Goal: Information Seeking & Learning: Understand process/instructions

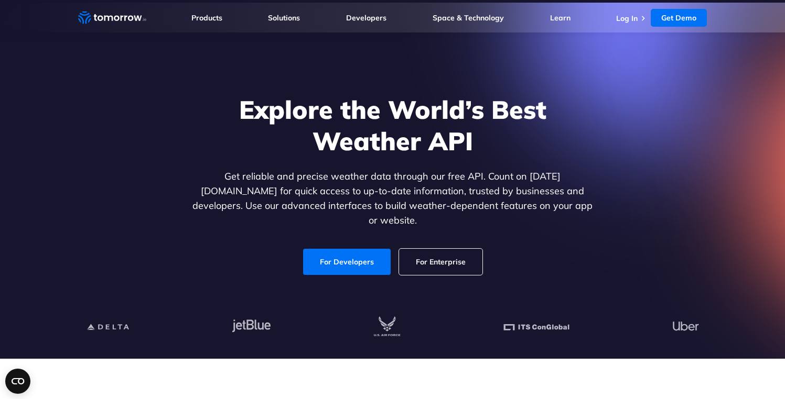
scroll to position [1, 0]
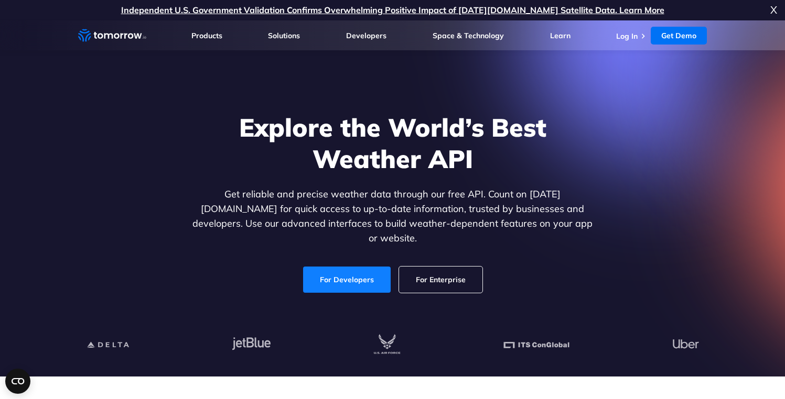
click at [334, 267] on link "For Developers" at bounding box center [347, 280] width 88 height 26
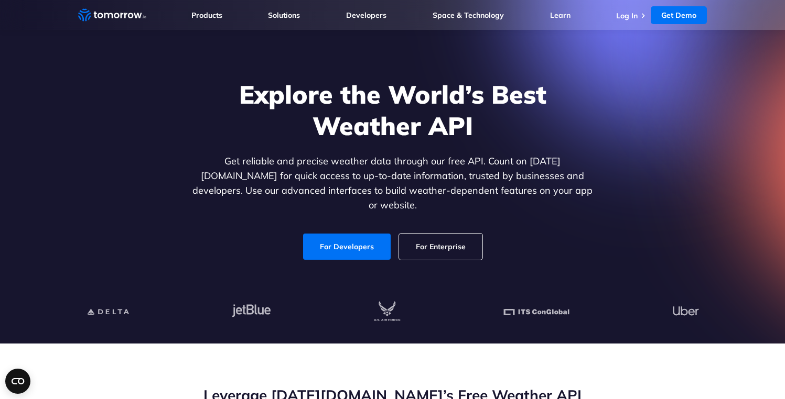
scroll to position [75, 0]
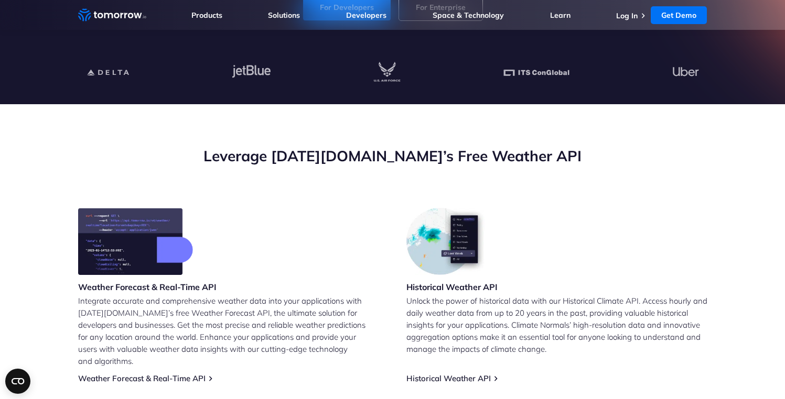
scroll to position [285, 0]
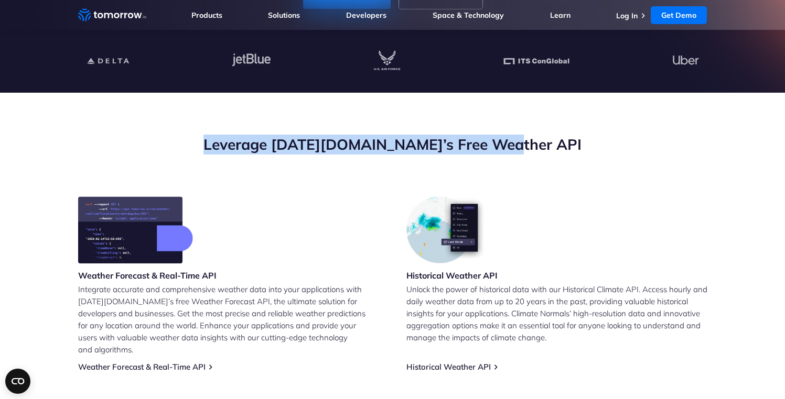
drag, startPoint x: 240, startPoint y: 143, endPoint x: 592, endPoint y: 147, distance: 351.8
click at [592, 147] on h2 "Leverage Tomorrow.io’s Free Weather API" at bounding box center [392, 145] width 629 height 20
click at [545, 139] on h2 "Leverage Tomorrow.io’s Free Weather API" at bounding box center [392, 145] width 629 height 20
drag, startPoint x: 549, startPoint y: 142, endPoint x: 242, endPoint y: 139, distance: 306.7
click at [242, 139] on h2 "Leverage Tomorrow.io’s Free Weather API" at bounding box center [392, 145] width 629 height 20
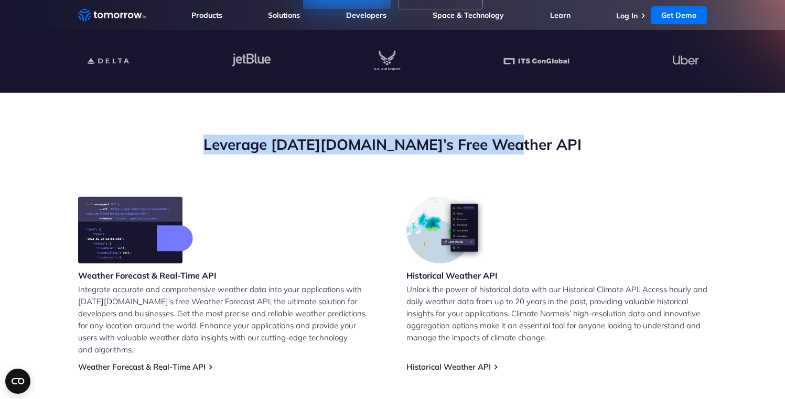
click at [461, 138] on h2 "Leverage Tomorrow.io’s Free Weather API" at bounding box center [392, 145] width 629 height 20
drag, startPoint x: 236, startPoint y: 142, endPoint x: 599, endPoint y: 143, distance: 362.3
click at [598, 143] on h2 "Leverage [DATE][DOMAIN_NAME]’s Free Weather API" at bounding box center [392, 145] width 629 height 20
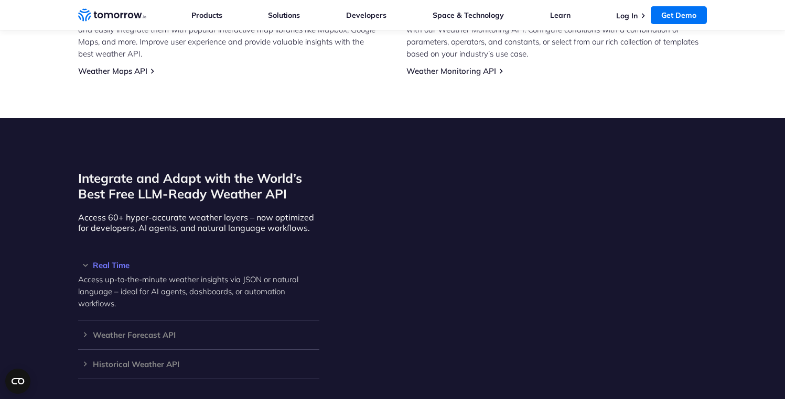
scroll to position [833, 0]
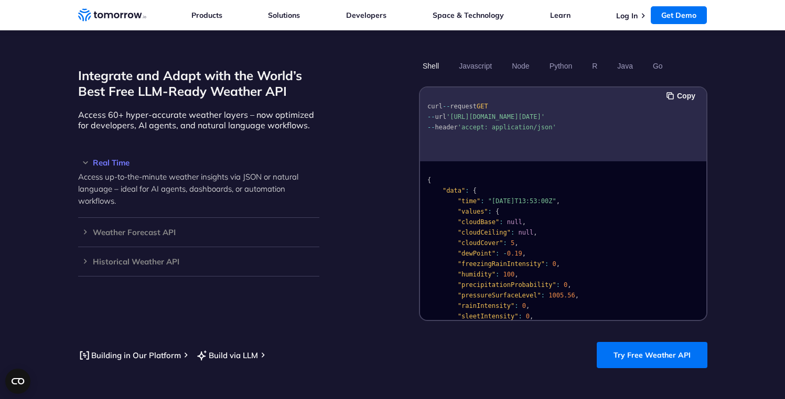
scroll to position [977, 0]
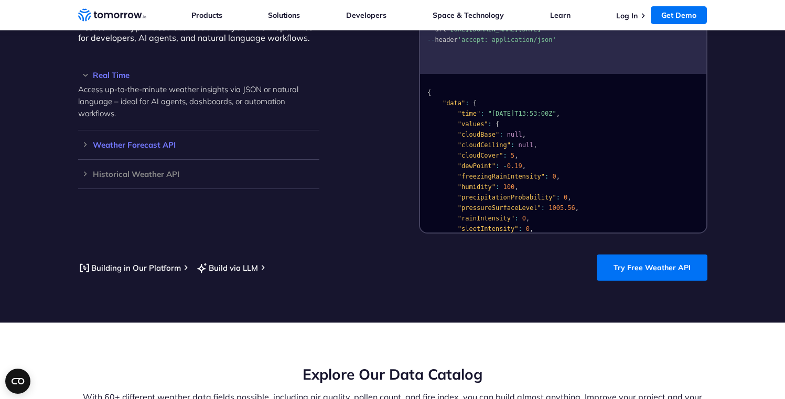
click at [134, 141] on h3 "Weather Forecast API" at bounding box center [198, 145] width 241 height 8
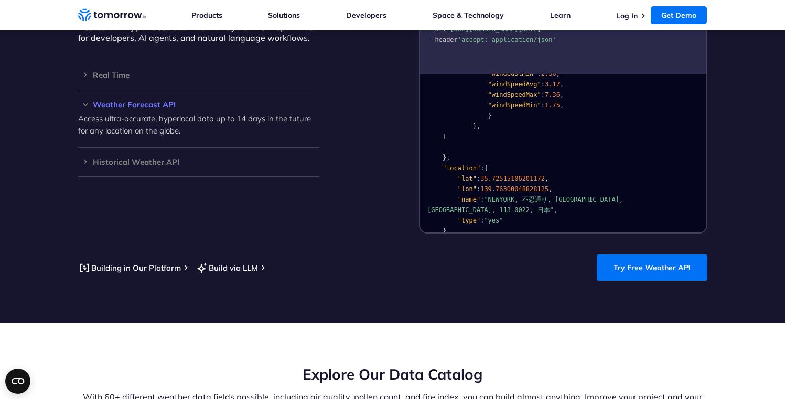
scroll to position [1397, 0]
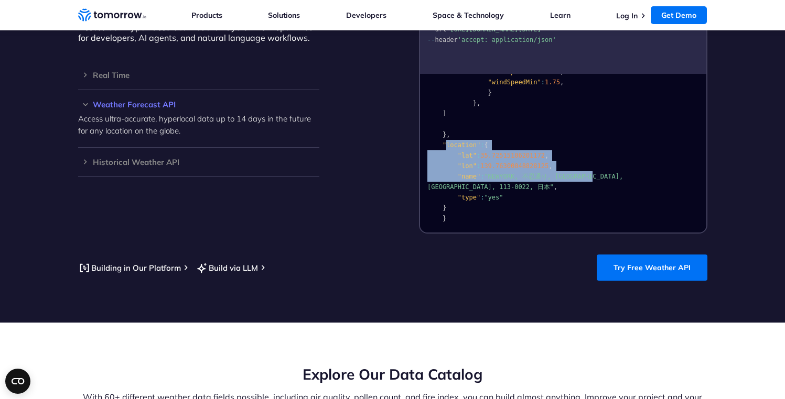
drag, startPoint x: 448, startPoint y: 133, endPoint x: 614, endPoint y: 161, distance: 168.1
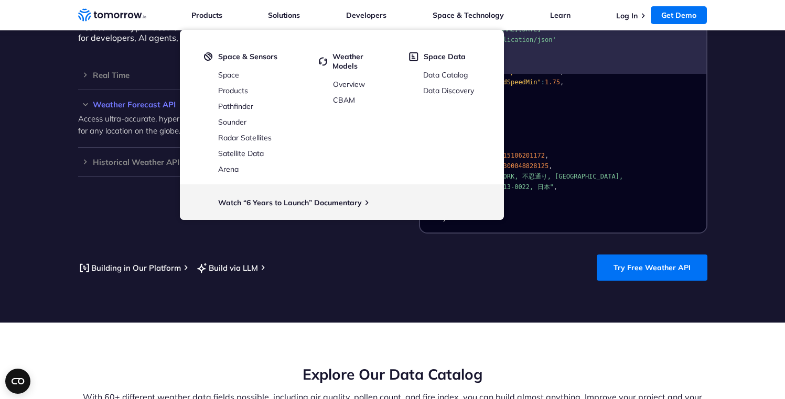
click at [26, 67] on section "Integrate and Adapt with the World’s Best Free LLM-Ready Weather API Access 60+…" at bounding box center [392, 125] width 785 height 395
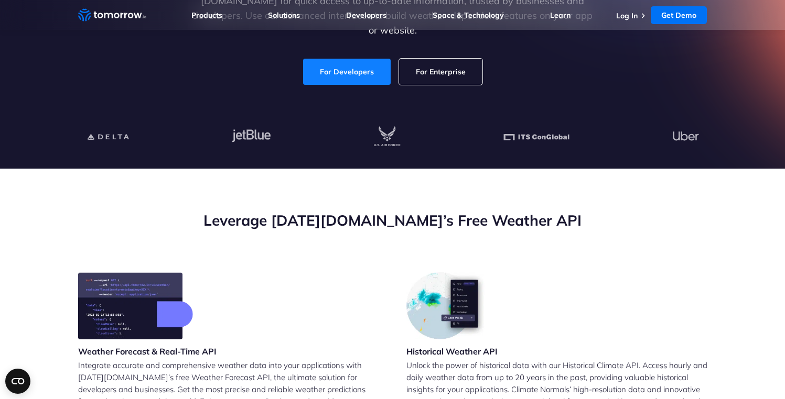
scroll to position [0, 0]
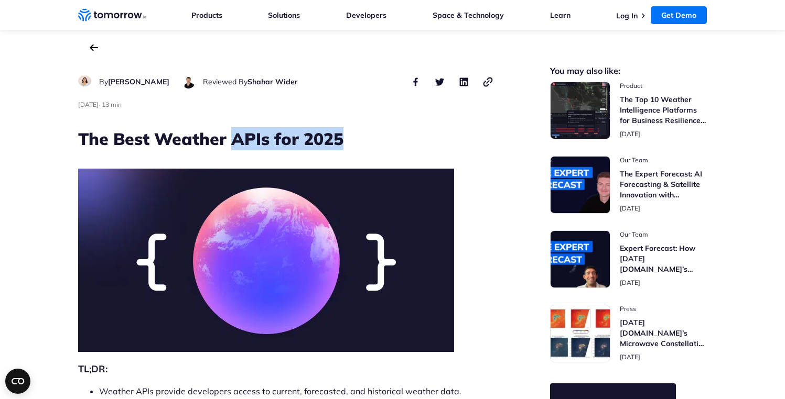
drag, startPoint x: 234, startPoint y: 140, endPoint x: 362, endPoint y: 134, distance: 127.5
click at [360, 135] on h1 "The Best Weather APIs for 2025" at bounding box center [286, 138] width 416 height 23
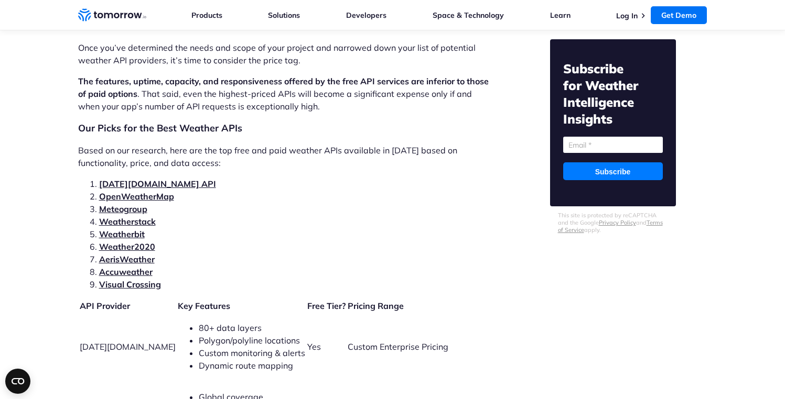
scroll to position [2121, 0]
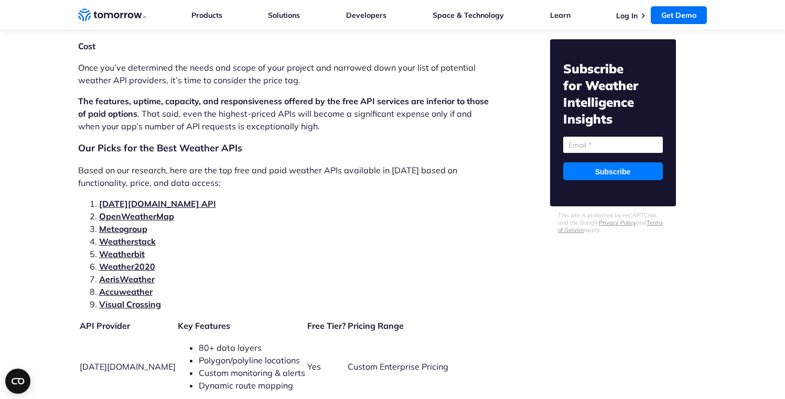
drag, startPoint x: 81, startPoint y: 133, endPoint x: 247, endPoint y: 177, distance: 171.9
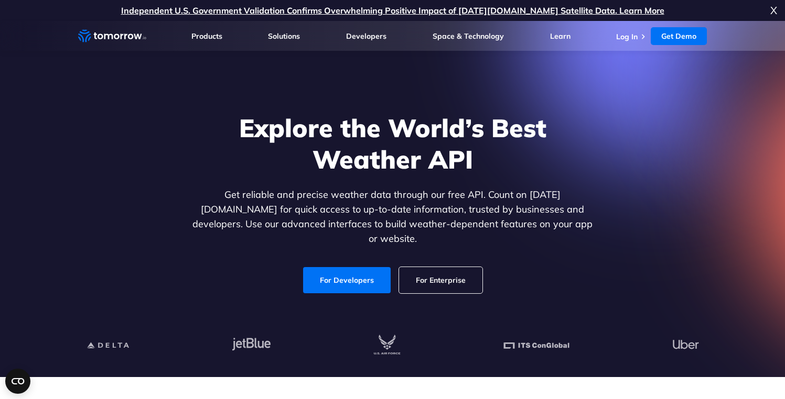
click at [773, 9] on span "X" at bounding box center [773, 10] width 7 height 21
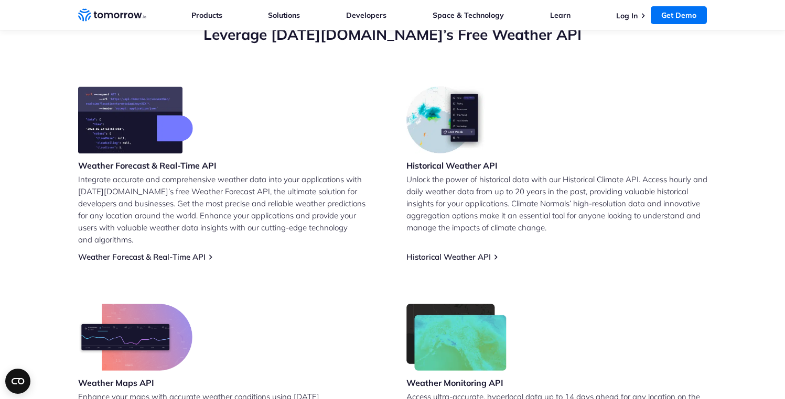
scroll to position [379, 0]
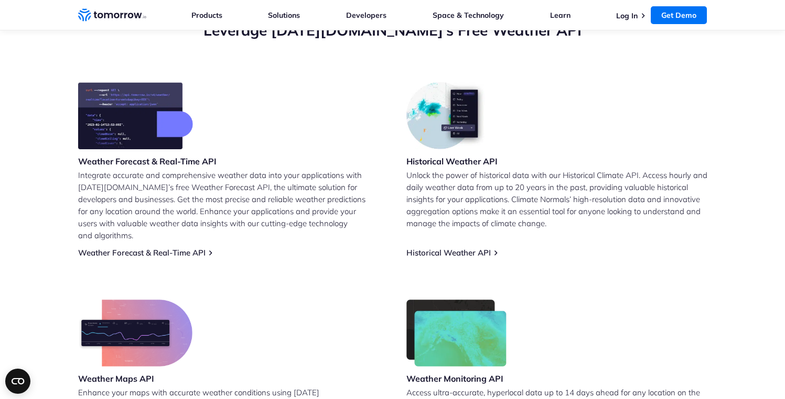
click at [119, 102] on img at bounding box center [135, 115] width 115 height 67
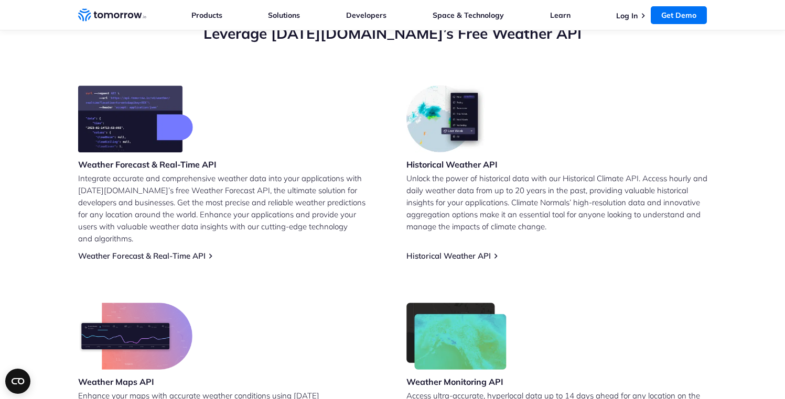
scroll to position [382, 0]
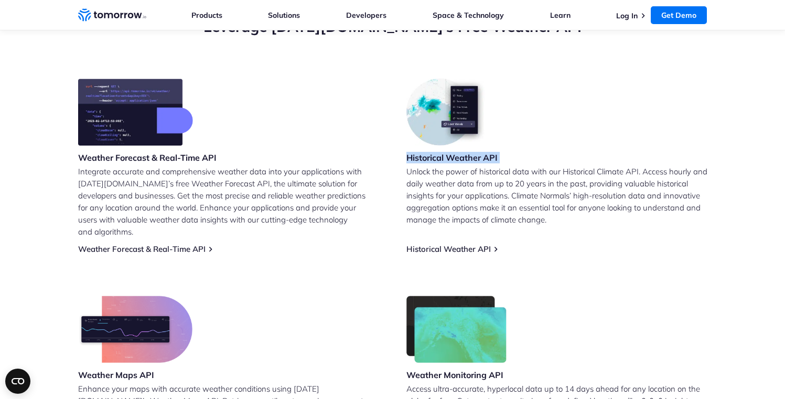
drag, startPoint x: 415, startPoint y: 157, endPoint x: 550, endPoint y: 154, distance: 134.8
click at [550, 154] on div "Weather Forecast & Real-Time API Integrate accurate and comprehensive weather d…" at bounding box center [392, 269] width 629 height 381
click at [490, 160] on h3 "Historical Weather API" at bounding box center [451, 158] width 91 height 12
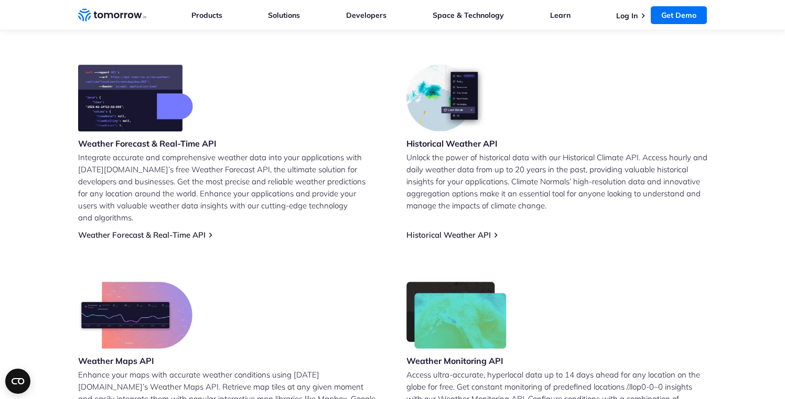
scroll to position [467, 0]
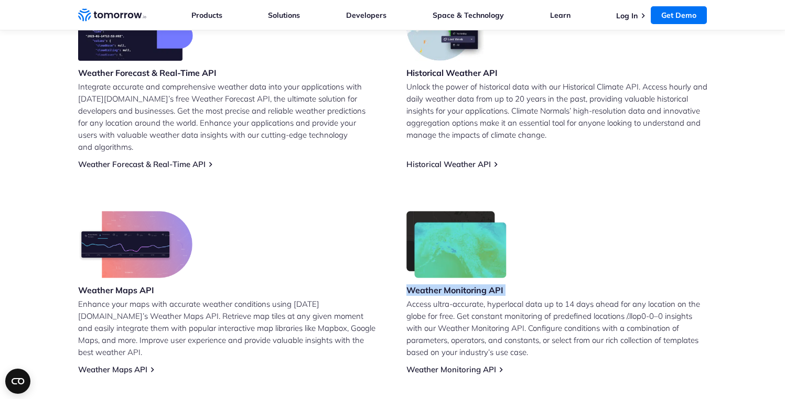
drag, startPoint x: 418, startPoint y: 277, endPoint x: 534, endPoint y: 281, distance: 115.9
click at [534, 281] on div "Weather Monitoring API Access ultra-accurate, hyperlocal data up to 14 days ahe…" at bounding box center [556, 293] width 301 height 164
click at [454, 285] on h3 "Weather Monitoring API" at bounding box center [456, 291] width 101 height 12
drag, startPoint x: 483, startPoint y: 277, endPoint x: 527, endPoint y: 275, distance: 43.6
click at [526, 275] on div "Weather Monitoring API Access ultra-accurate, hyperlocal data up to 14 days ahe…" at bounding box center [556, 293] width 301 height 164
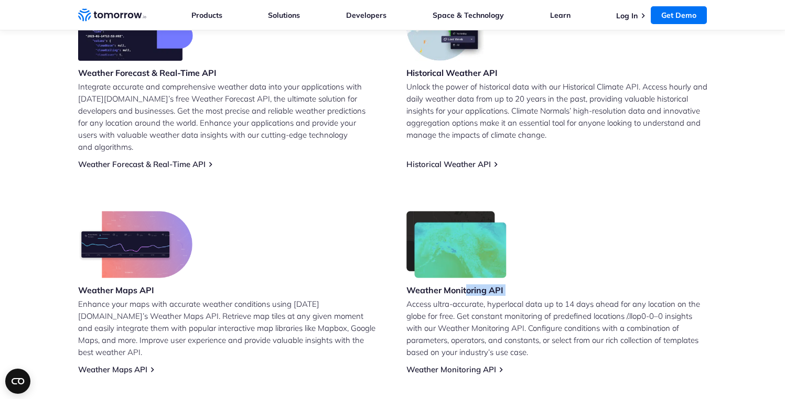
scroll to position [505, 0]
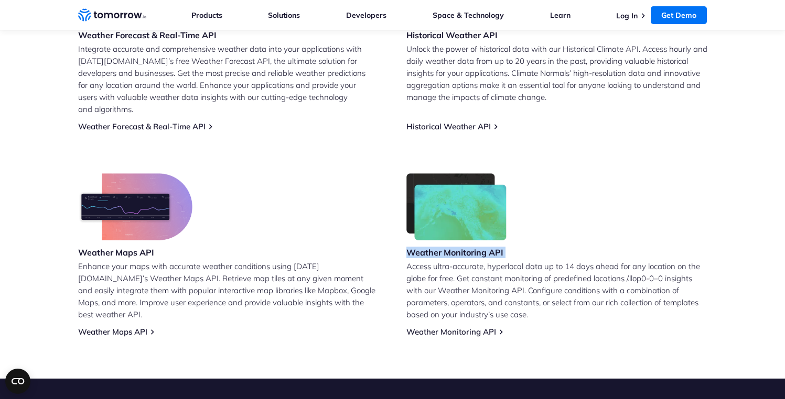
drag, startPoint x: 401, startPoint y: 236, endPoint x: 522, endPoint y: 245, distance: 120.9
click at [522, 245] on div "Weather Forecast & Real-Time API Integrate accurate and comprehensive weather d…" at bounding box center [392, 146] width 629 height 381
click at [529, 240] on div "Weather Monitoring API Access ultra-accurate, hyperlocal data up to 14 days ahe…" at bounding box center [556, 256] width 301 height 164
drag, startPoint x: 521, startPoint y: 239, endPoint x: 397, endPoint y: 243, distance: 124.3
click at [397, 243] on div "Weather Forecast & Real-Time API Integrate accurate and comprehensive weather d…" at bounding box center [392, 146] width 629 height 381
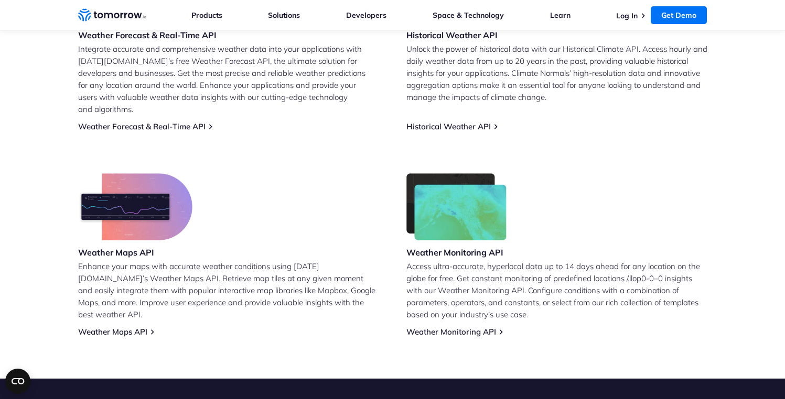
click at [401, 241] on div "Weather Forecast & Real-Time API Integrate accurate and comprehensive weather d…" at bounding box center [392, 146] width 629 height 381
drag, startPoint x: 516, startPoint y: 237, endPoint x: 574, endPoint y: 236, distance: 57.7
click at [574, 236] on div "Weather Forecast & Real-Time API Integrate accurate and comprehensive weather d…" at bounding box center [392, 146] width 629 height 381
click at [374, 222] on div "Weather Maps API Enhance your maps with accurate weather conditions using Tomor…" at bounding box center [228, 256] width 301 height 164
drag, startPoint x: 74, startPoint y: 241, endPoint x: 161, endPoint y: 243, distance: 87.6
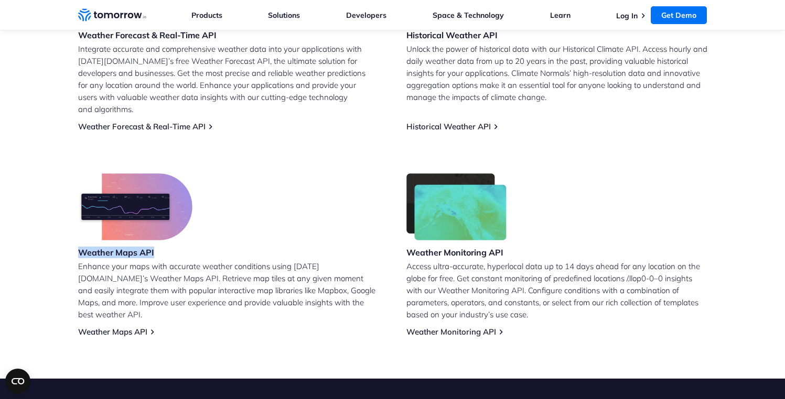
click at [161, 243] on section "Leverage Tomorrow.io’s Free Weather API Weather Forecast & Real-Time API Integr…" at bounding box center [392, 115] width 785 height 527
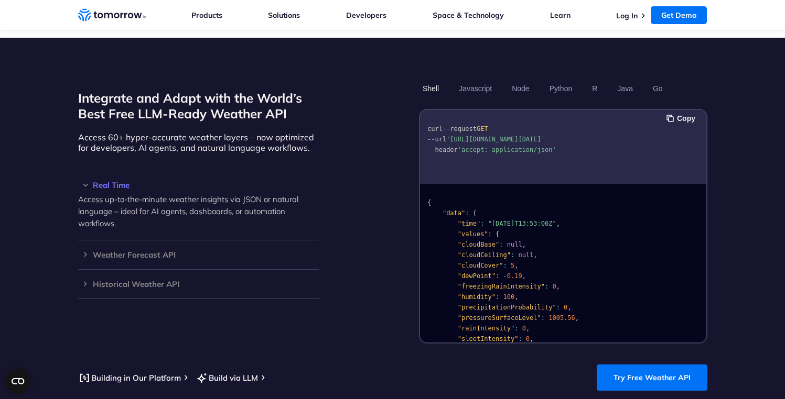
scroll to position [850, 0]
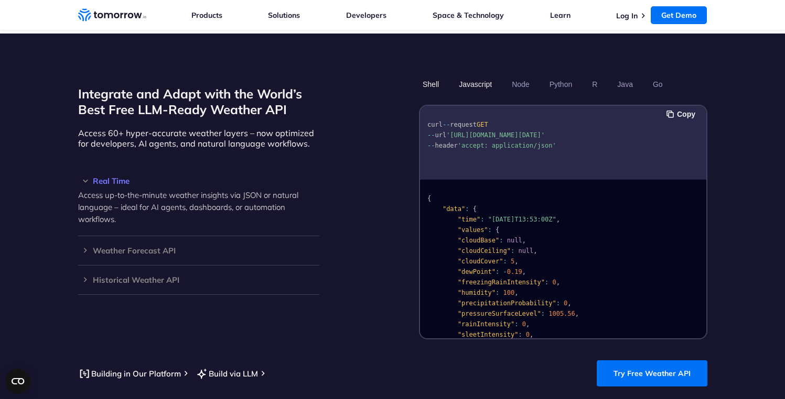
click at [479, 75] on button "Javascript" at bounding box center [475, 84] width 40 height 18
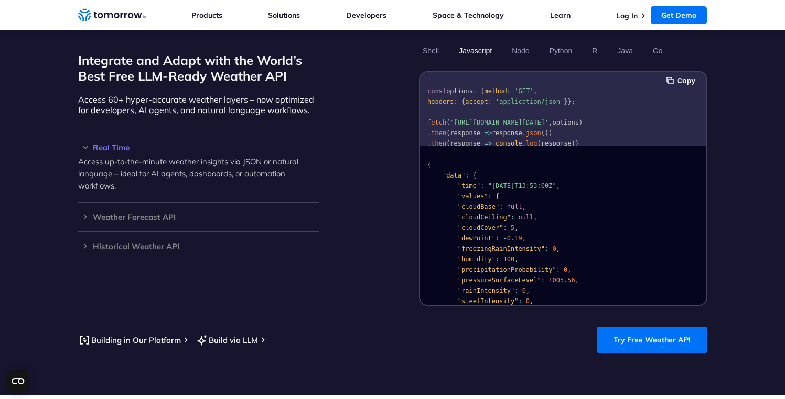
scroll to position [888, 0]
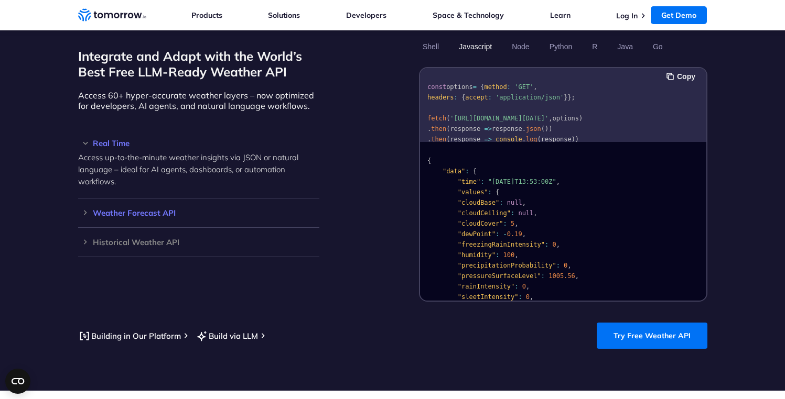
click at [145, 209] on h3 "Weather Forecast API" at bounding box center [198, 213] width 241 height 8
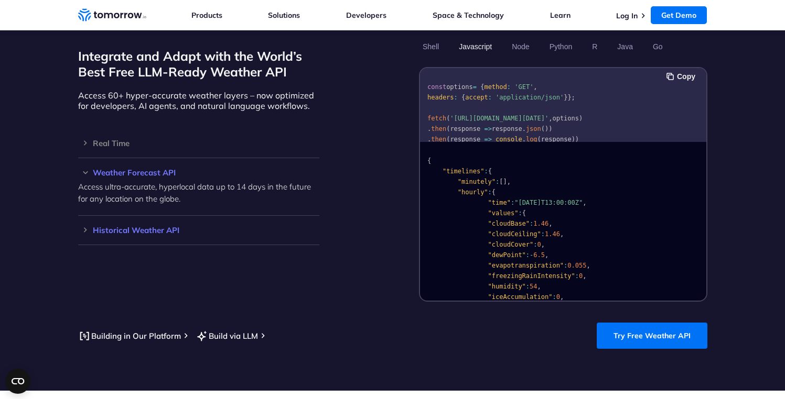
click at [174, 216] on div "Historical Weather API Optimize your operations with access to hourly and daily…" at bounding box center [198, 230] width 241 height 29
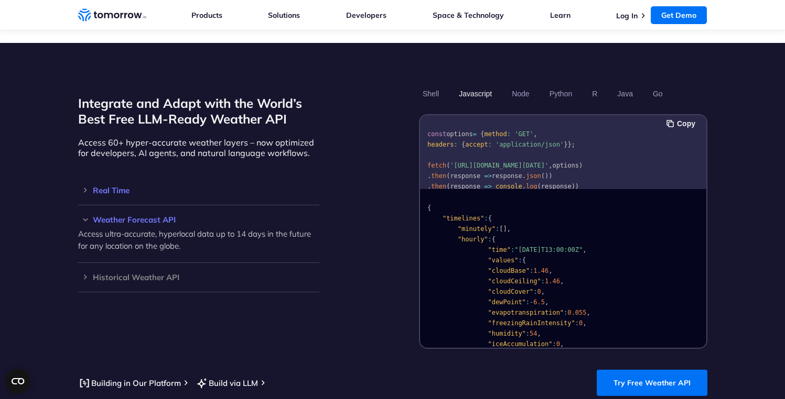
scroll to position [845, 0]
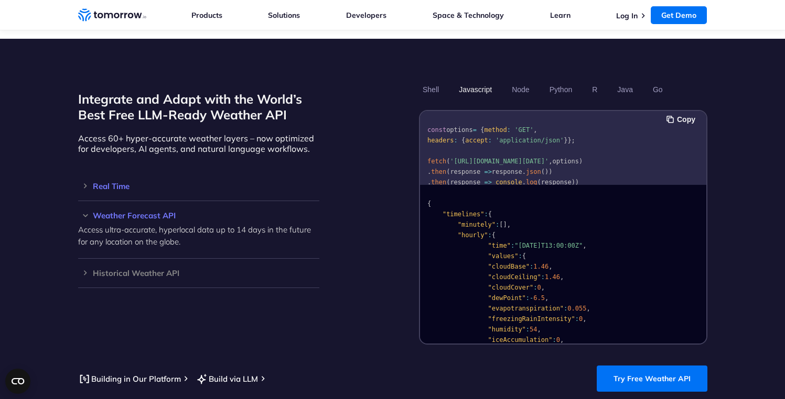
click at [104, 182] on h3 "Real Time" at bounding box center [198, 186] width 241 height 8
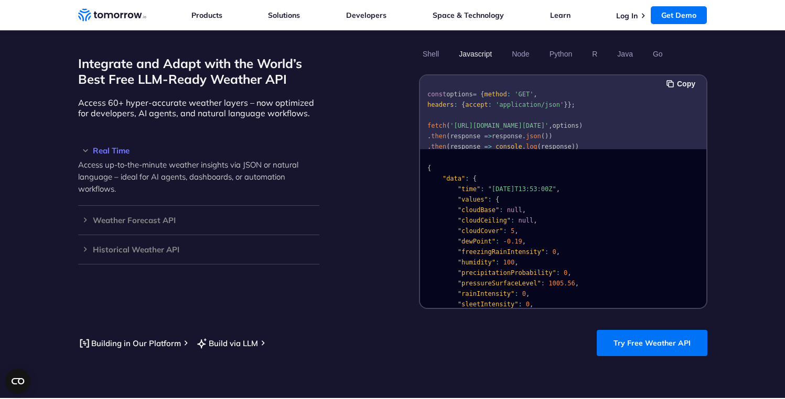
scroll to position [918, 0]
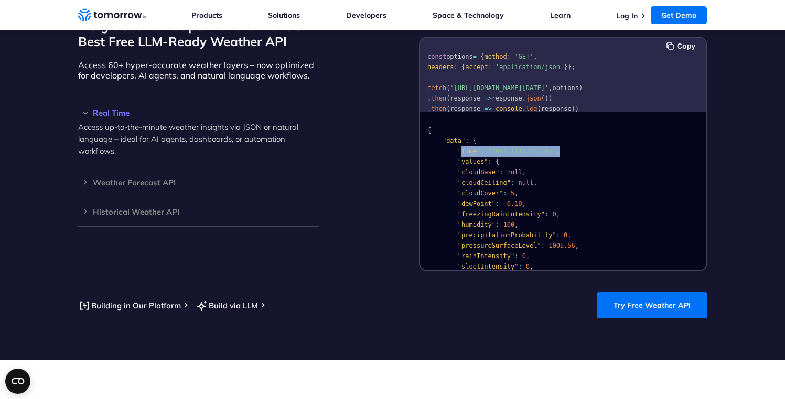
drag, startPoint x: 460, startPoint y: 140, endPoint x: 591, endPoint y: 142, distance: 130.5
click at [591, 142] on pre "{ "data" : { "time" : "2023-02-14T13:53:00Z" , "values" : { "cloudBase" : null …" at bounding box center [563, 301] width 286 height 373
click at [591, 138] on pre "{ "data" : { "time" : "2023-02-14T13:53:00Z" , "values" : { "cloudBase" : null …" at bounding box center [563, 301] width 286 height 373
drag, startPoint x: 452, startPoint y: 138, endPoint x: 607, endPoint y: 139, distance: 154.1
click at [607, 139] on pre "{ "data" : { "time" : "2023-02-14T13:53:00Z" , "values" : { "cloudBase" : null …" at bounding box center [563, 301] width 286 height 373
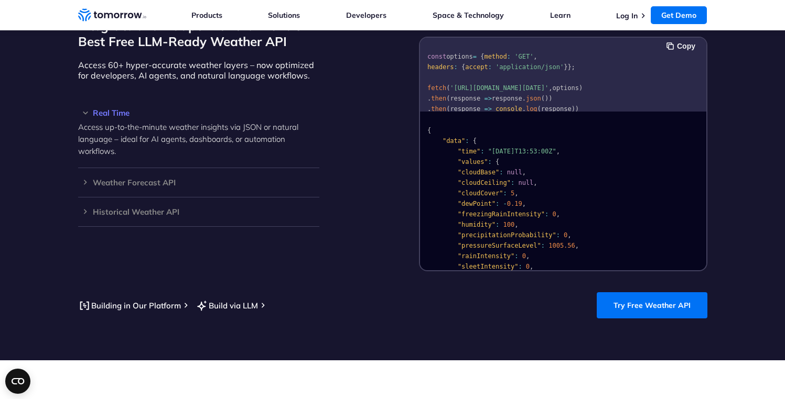
click at [608, 138] on pre "{ "data" : { "time" : "2023-02-14T13:53:00Z" , "values" : { "cloudBase" : null …" at bounding box center [563, 301] width 286 height 373
drag, startPoint x: 457, startPoint y: 136, endPoint x: 601, endPoint y: 139, distance: 143.7
click at [601, 139] on pre "{ "data" : { "time" : "2023-02-14T13:53:00Z" , "values" : { "cloudBase" : null …" at bounding box center [563, 301] width 286 height 373
click at [592, 139] on pre "{ "data" : { "time" : "2023-02-14T13:53:00Z" , "values" : { "cloudBase" : null …" at bounding box center [563, 301] width 286 height 373
drag, startPoint x: 454, startPoint y: 137, endPoint x: 595, endPoint y: 138, distance: 141.0
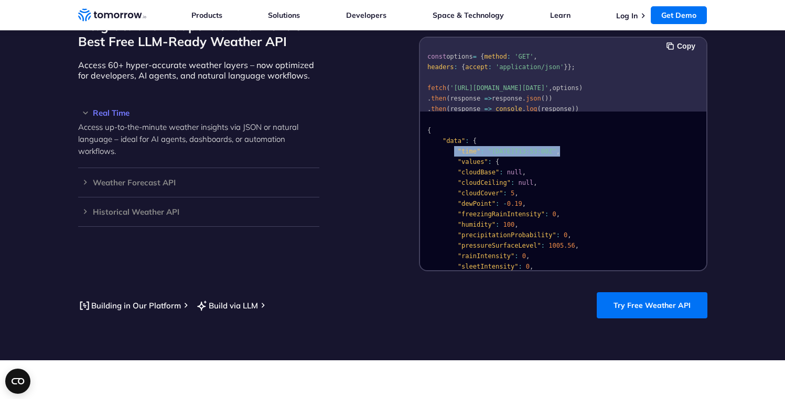
click at [593, 138] on pre "{ "data" : { "time" : "2023-02-14T13:53:00Z" , "values" : { "cloudBase" : null …" at bounding box center [563, 301] width 286 height 373
drag, startPoint x: 597, startPoint y: 139, endPoint x: 586, endPoint y: 143, distance: 11.8
click at [598, 139] on pre "{ "data" : { "time" : "2023-02-14T13:53:00Z" , "values" : { "cloudBase" : null …" at bounding box center [563, 301] width 286 height 373
drag, startPoint x: 453, startPoint y: 139, endPoint x: 559, endPoint y: 138, distance: 106.4
click at [559, 138] on code "{ "data" : { "time" : "2023-02-14T13:53:00Z" , "values" : { "cloudBase" : null …" at bounding box center [535, 304] width 216 height 354
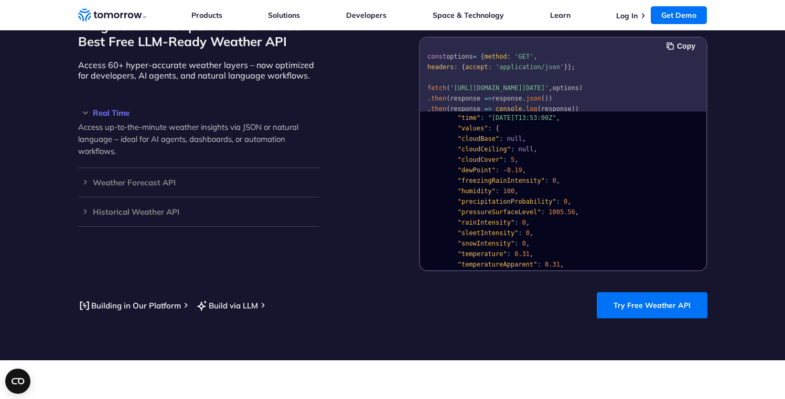
scroll to position [38, 0]
drag, startPoint x: 457, startPoint y: 132, endPoint x: 573, endPoint y: 137, distance: 116.0
click at [585, 134] on pre "{ "data" : { "time" : "2023-02-14T13:53:00Z" , "values" : { "cloudBase" : null …" at bounding box center [563, 263] width 286 height 373
drag, startPoint x: 452, startPoint y: 141, endPoint x: 541, endPoint y: 143, distance: 88.6
click at [541, 143] on pre "{ "data" : { "time" : "2023-02-14T13:53:00Z" , "values" : { "cloudBase" : null …" at bounding box center [563, 263] width 286 height 373
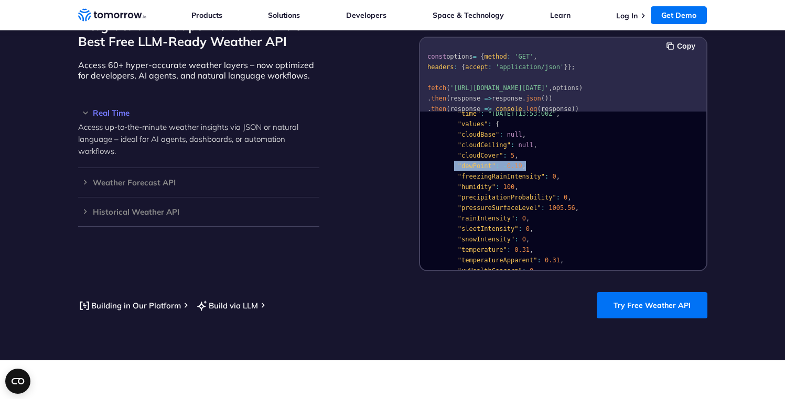
drag, startPoint x: 453, startPoint y: 155, endPoint x: 590, endPoint y: 149, distance: 136.4
click at [590, 149] on pre "{ "data" : { "time" : "2023-02-14T13:53:00Z" , "values" : { "cloudBase" : null …" at bounding box center [563, 263] width 286 height 373
drag, startPoint x: 599, startPoint y: 149, endPoint x: 593, endPoint y: 150, distance: 5.9
click at [599, 149] on pre "{ "data" : { "time" : "2023-02-14T13:53:00Z" , "values" : { "cloudBase" : null …" at bounding box center [563, 263] width 286 height 373
drag, startPoint x: 451, startPoint y: 165, endPoint x: 623, endPoint y: 153, distance: 171.9
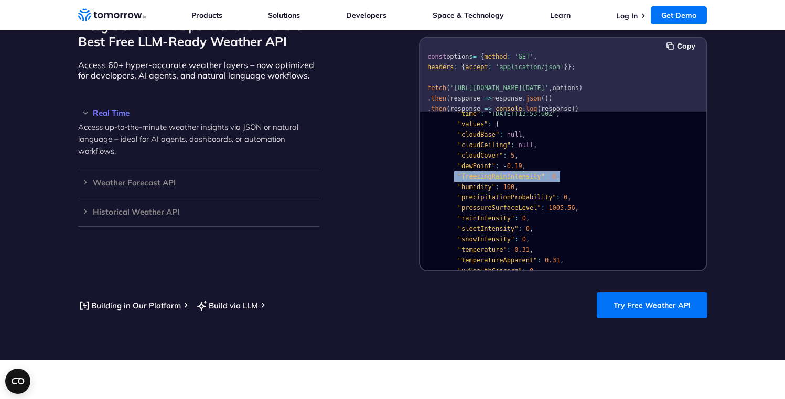
click at [617, 162] on pre "{ "data" : { "time" : "2023-02-14T13:53:00Z" , "values" : { "cloudBase" : null …" at bounding box center [563, 263] width 286 height 373
click at [623, 158] on pre "{ "data" : { "time" : "2023-02-14T13:53:00Z" , "values" : { "cloudBase" : null …" at bounding box center [563, 263] width 286 height 373
drag, startPoint x: 453, startPoint y: 175, endPoint x: 567, endPoint y: 170, distance: 113.9
click at [567, 170] on pre "{ "data" : { "time" : "2023-02-14T13:53:00Z" , "values" : { "cloudBase" : null …" at bounding box center [563, 263] width 286 height 373
click at [486, 183] on span ""humidity"" at bounding box center [476, 186] width 38 height 7
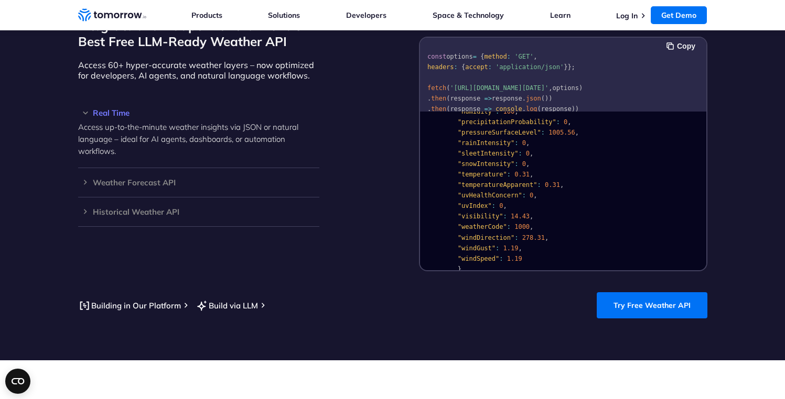
scroll to position [151, 0]
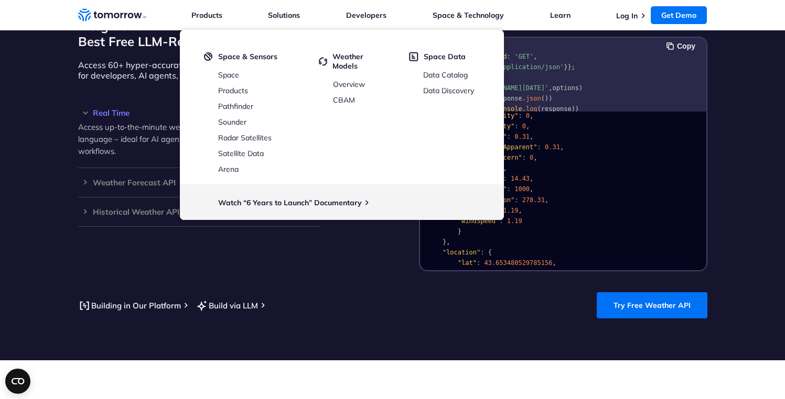
click at [606, 114] on pre "{ "data" : { "time" : "2023-02-14T13:53:00Z" , "values" : { "cloudBase" : null …" at bounding box center [563, 150] width 286 height 373
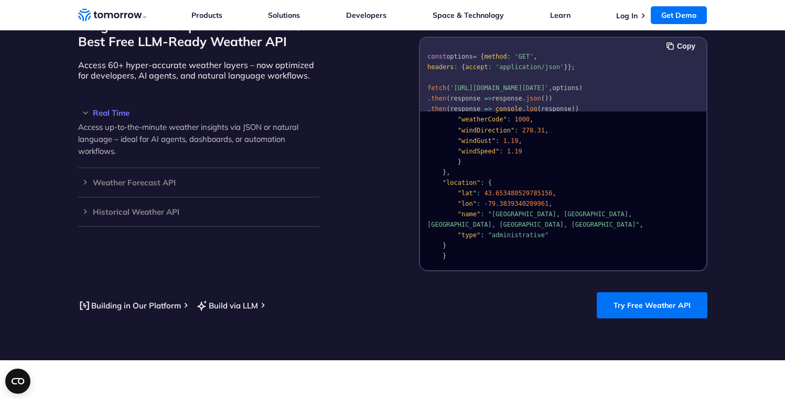
scroll to position [956, 0]
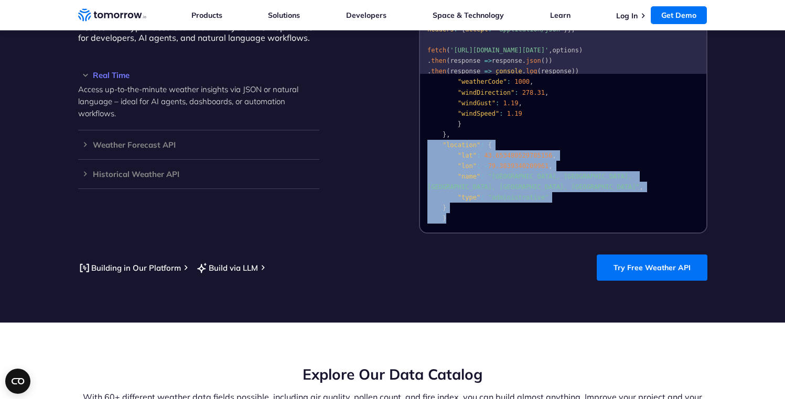
drag, startPoint x: 452, startPoint y: 208, endPoint x: 418, endPoint y: 133, distance: 82.6
click at [418, 133] on div "Integrate and Adapt with the World’s Best Free LLM-Ready Weather API Access 60+…" at bounding box center [392, 102] width 629 height 264
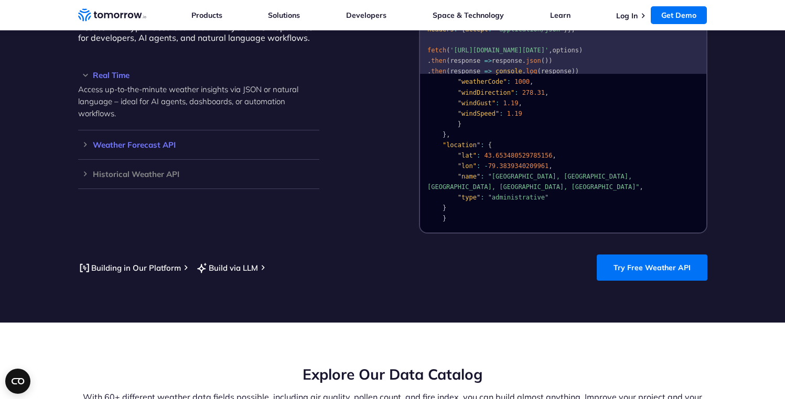
click at [114, 141] on h3 "Weather Forecast API" at bounding box center [198, 145] width 241 height 8
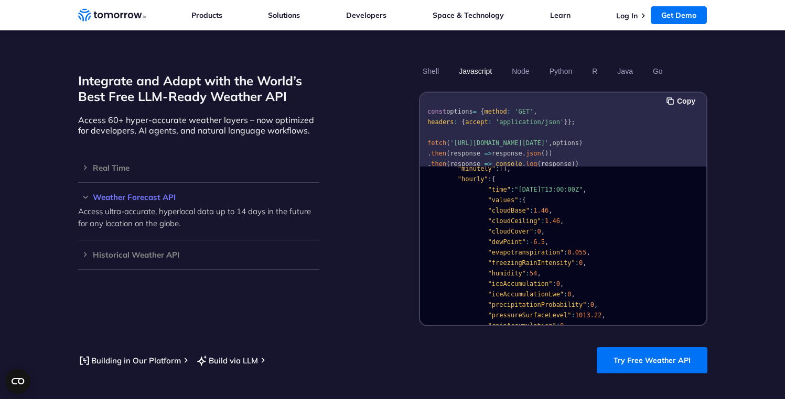
scroll to position [0, 0]
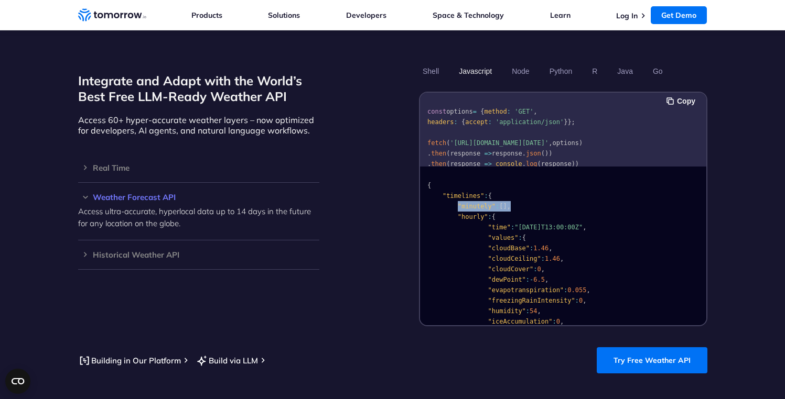
drag, startPoint x: 456, startPoint y: 194, endPoint x: 538, endPoint y: 196, distance: 82.3
drag, startPoint x: 534, startPoint y: 196, endPoint x: 472, endPoint y: 195, distance: 61.3
drag, startPoint x: 456, startPoint y: 192, endPoint x: 522, endPoint y: 190, distance: 66.1
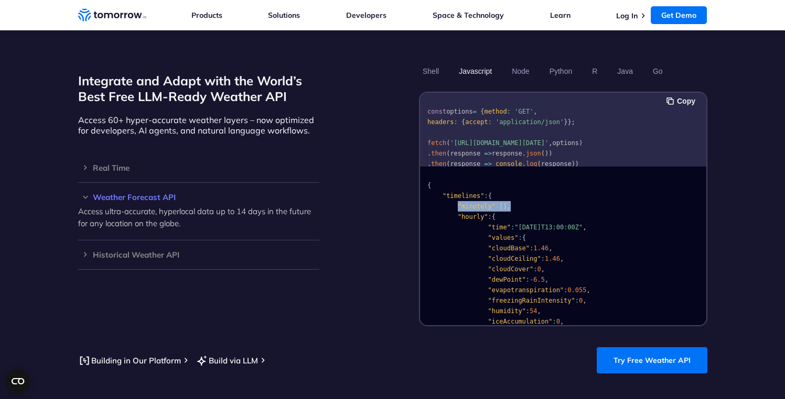
click at [454, 213] on span at bounding box center [442, 216] width 30 height 7
click at [473, 213] on span ""hourly"" at bounding box center [472, 216] width 30 height 7
click at [438, 213] on span at bounding box center [442, 216] width 30 height 7
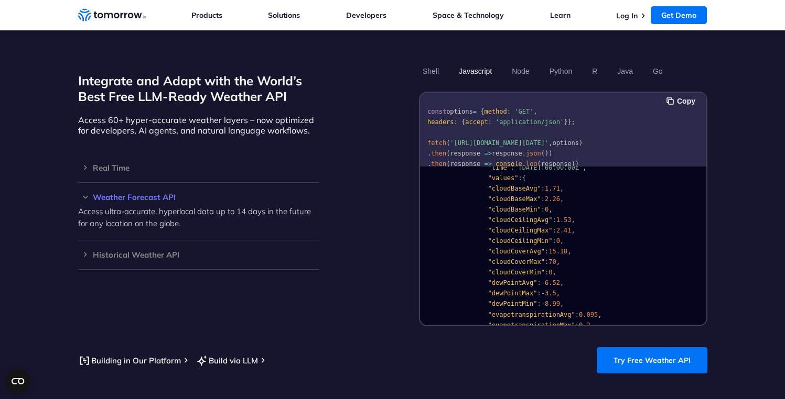
scroll to position [390, 0]
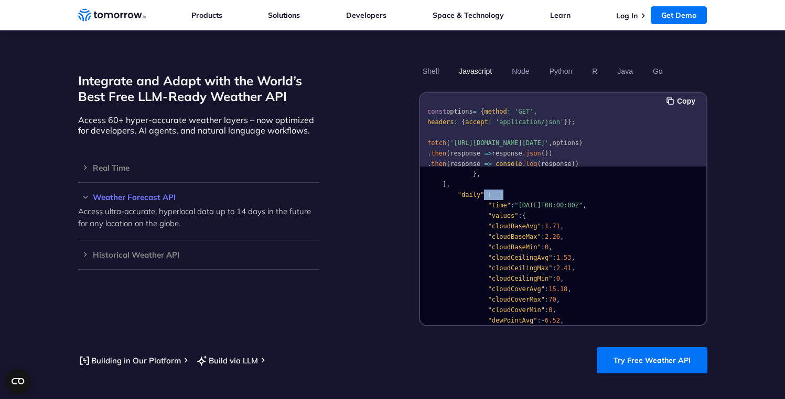
drag, startPoint x: 492, startPoint y: 183, endPoint x: 505, endPoint y: 187, distance: 13.6
drag, startPoint x: 528, startPoint y: 188, endPoint x: 614, endPoint y: 192, distance: 85.6
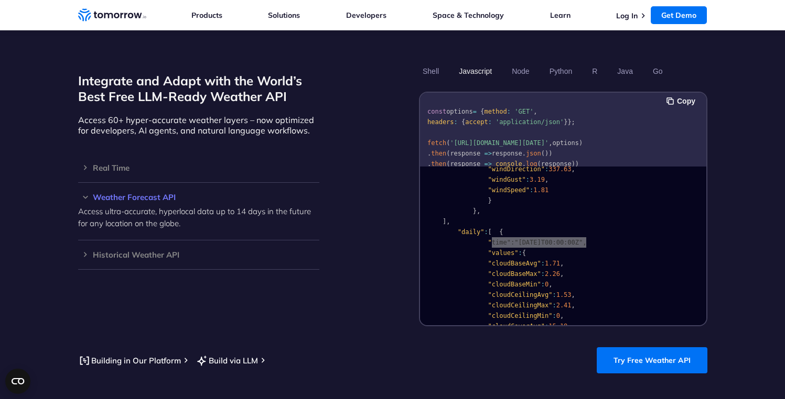
scroll to position [390, 0]
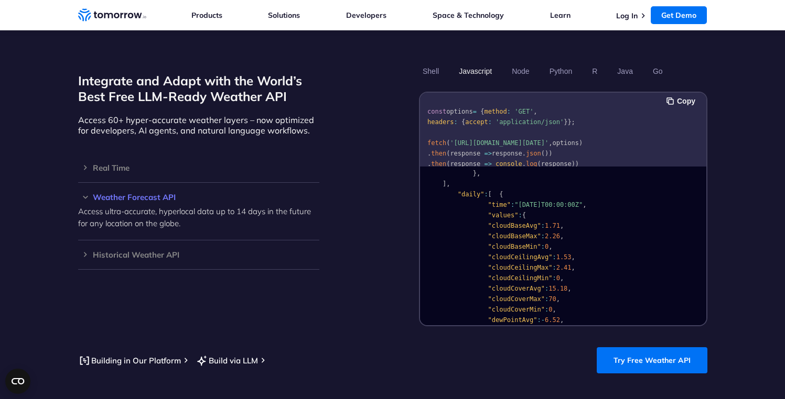
click at [515, 222] on span ""cloudBaseAvg"" at bounding box center [514, 225] width 53 height 7
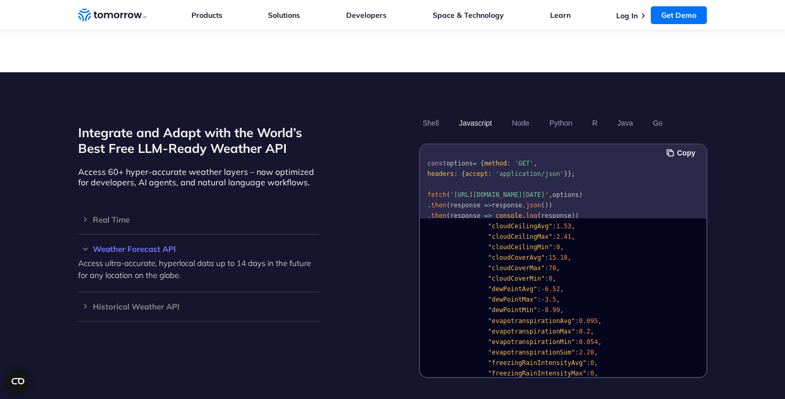
scroll to position [849, 0]
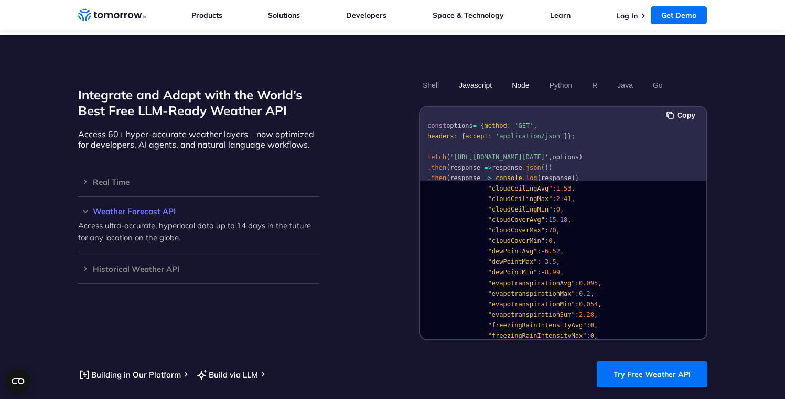
click at [524, 77] on button "Node" at bounding box center [520, 86] width 25 height 18
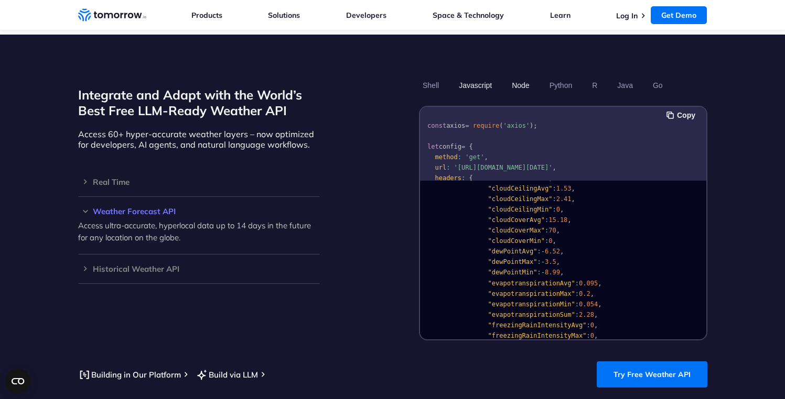
click at [470, 77] on button "Javascript" at bounding box center [475, 86] width 40 height 18
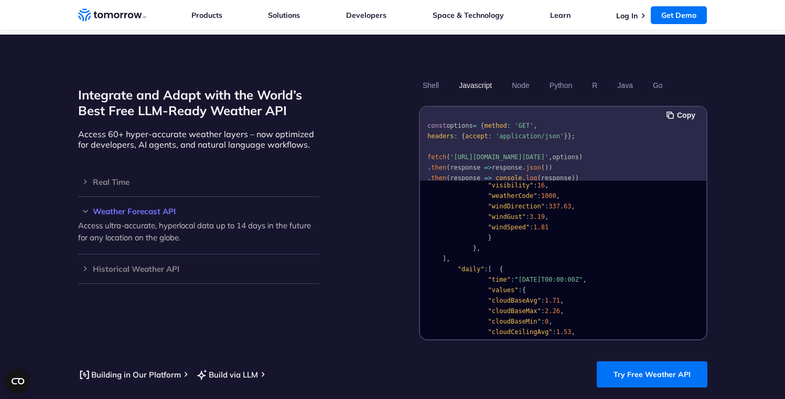
scroll to position [375, 0]
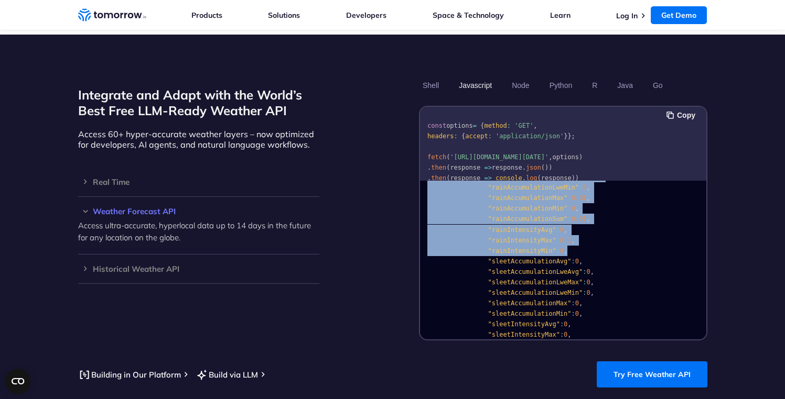
drag, startPoint x: 460, startPoint y: 212, endPoint x: 620, endPoint y: 241, distance: 163.0
click at [620, 241] on pre "{ "timelines" : { "minutely" : [ ] , "hourly" : { "time" : "2023-02-14T13:00:00…" at bounding box center [563, 96] width 286 height 1549
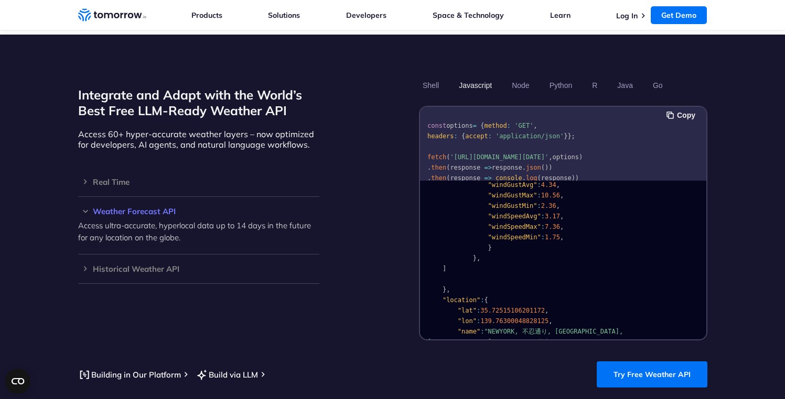
scroll to position [1397, 0]
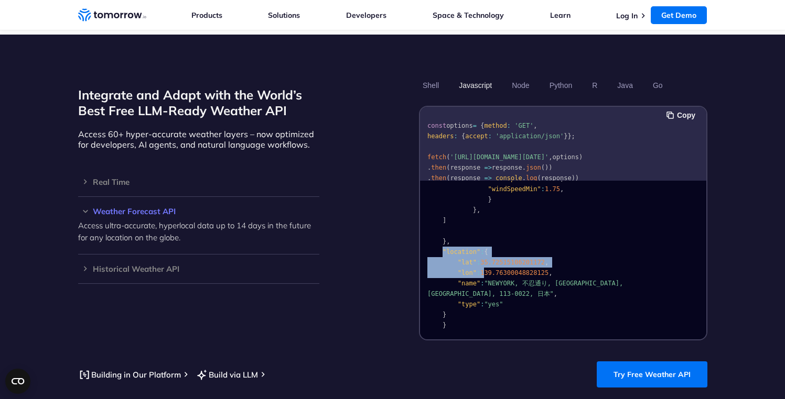
drag, startPoint x: 442, startPoint y: 239, endPoint x: 483, endPoint y: 262, distance: 46.5
click at [539, 269] on span "139.76300048828125" at bounding box center [514, 272] width 68 height 7
drag, startPoint x: 450, startPoint y: 243, endPoint x: 572, endPoint y: 269, distance: 124.4
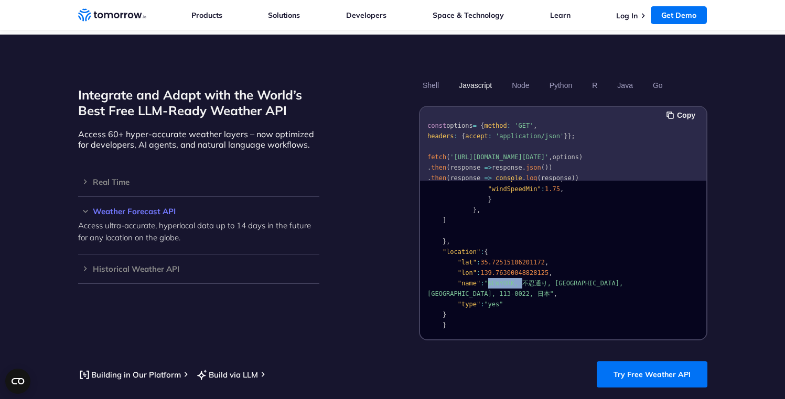
drag, startPoint x: 489, startPoint y: 272, endPoint x: 524, endPoint y: 271, distance: 35.7
click at [524, 280] on span ""NEWYORK, 不忍通り, 千駄木三丁目, 文京区, 東京都, 113-0022, 日本"" at bounding box center [526, 289] width 199 height 18
click at [468, 280] on span ""name"" at bounding box center [468, 283] width 23 height 7
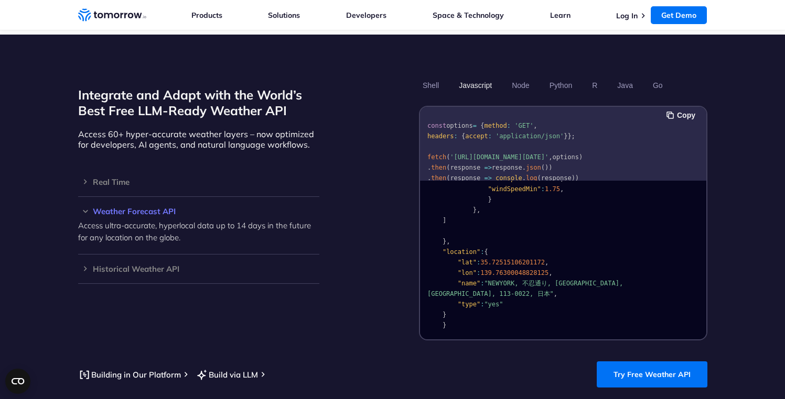
drag, startPoint x: 555, startPoint y: 271, endPoint x: 690, endPoint y: 273, distance: 134.8
click at [482, 301] on span ":" at bounding box center [482, 304] width 4 height 7
drag, startPoint x: 487, startPoint y: 270, endPoint x: 514, endPoint y: 274, distance: 28.0
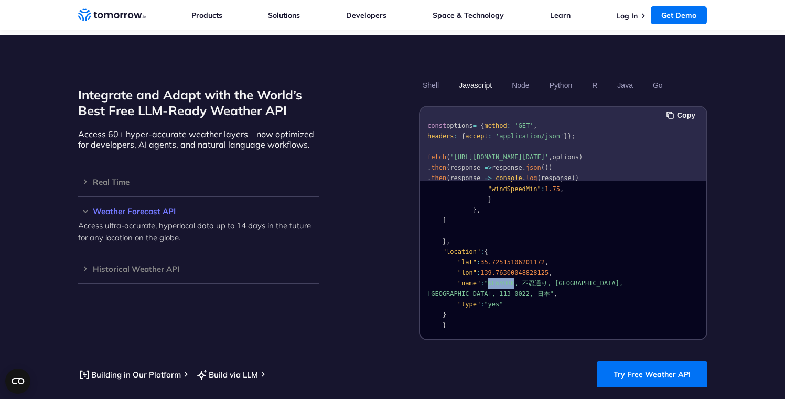
click at [514, 280] on span ""NEWYORK, 不忍通り, 千駄木三丁目, 文京区, 東京都, 113-0022, 日本"" at bounding box center [526, 289] width 199 height 18
drag, startPoint x: 523, startPoint y: 271, endPoint x: 514, endPoint y: 255, distance: 17.4
click at [523, 280] on span ""NEWYORK, 不忍通り, 千駄木三丁目, 文京区, 東京都, 113-0022, 日本"" at bounding box center [526, 289] width 199 height 18
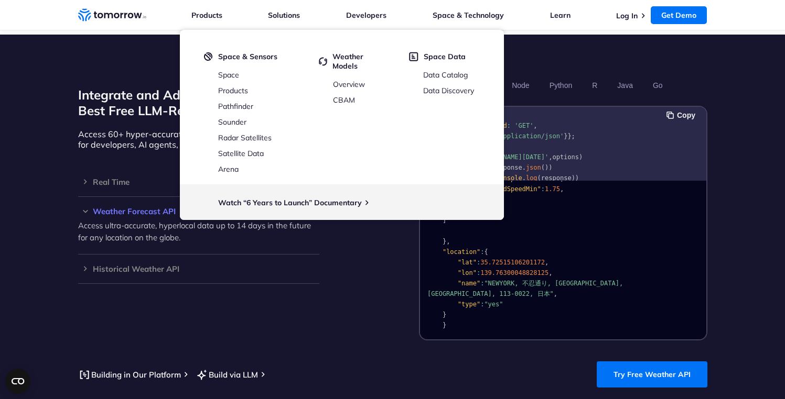
click at [60, 91] on section "Integrate and Adapt with the World’s Best Free LLM-Ready Weather API Access 60+…" at bounding box center [392, 232] width 785 height 395
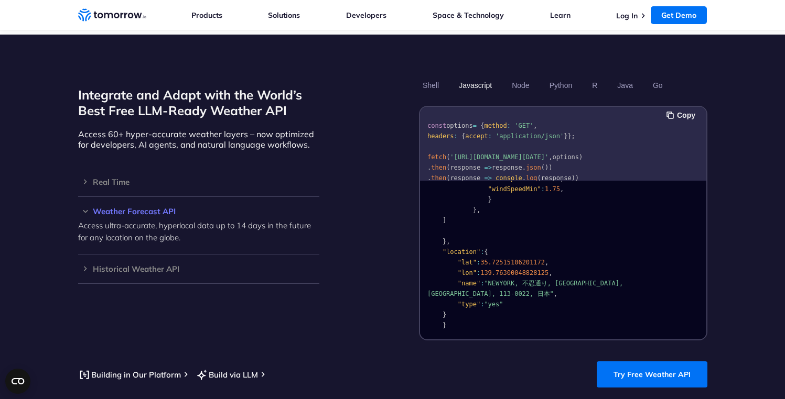
click at [70, 85] on section "Integrate and Adapt with the World’s Best Free LLM-Ready Weather API Access 60+…" at bounding box center [392, 232] width 785 height 395
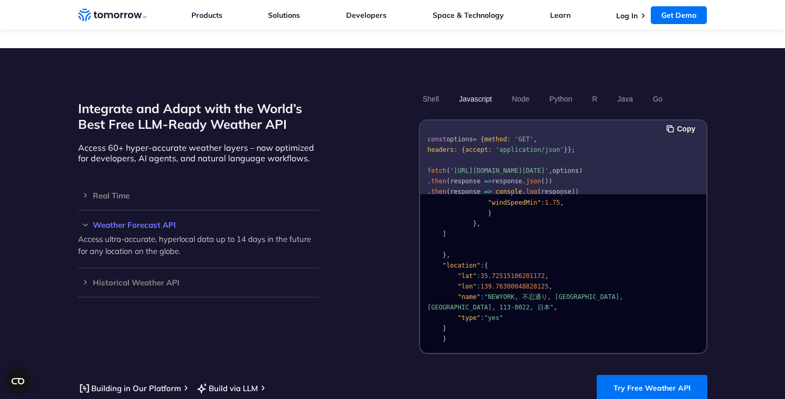
scroll to position [851, 0]
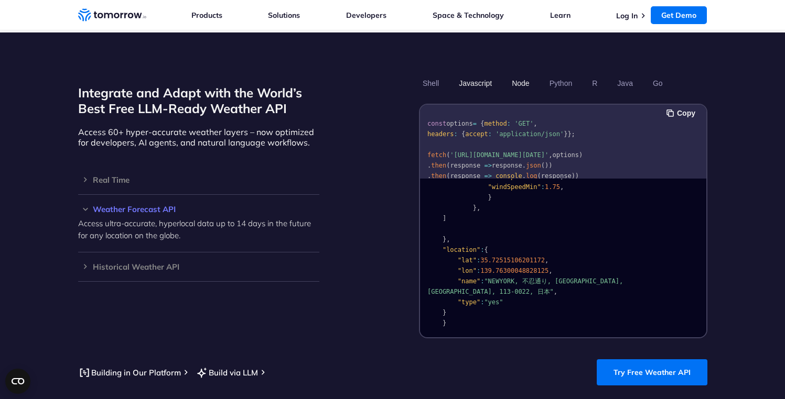
click at [520, 74] on button "Node" at bounding box center [520, 83] width 25 height 18
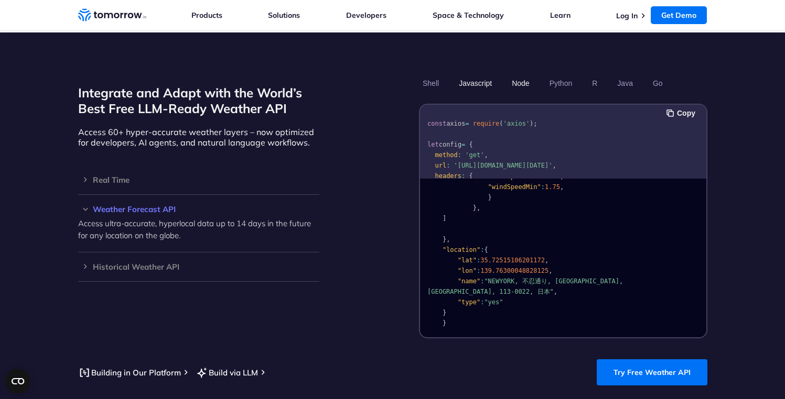
click at [472, 74] on button "Javascript" at bounding box center [475, 83] width 40 height 18
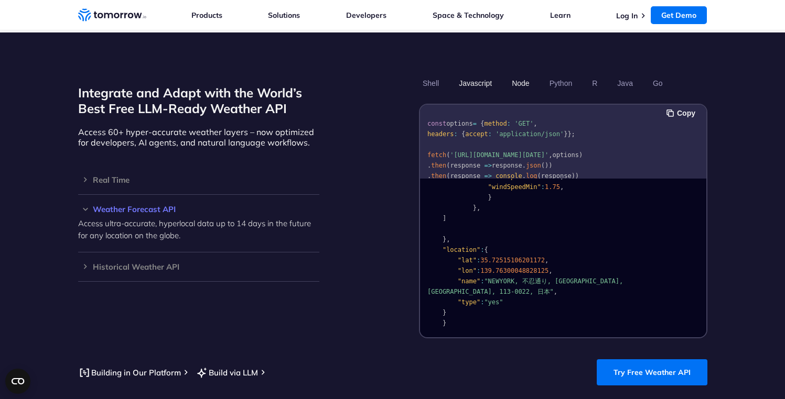
click at [514, 74] on button "Node" at bounding box center [520, 83] width 25 height 18
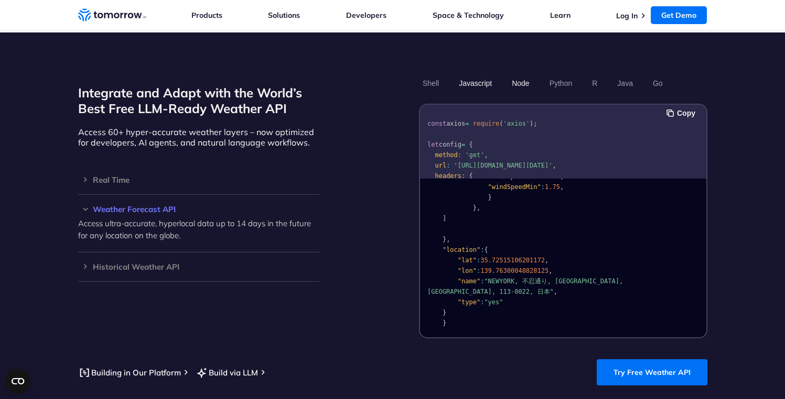
click at [473, 74] on button "Javascript" at bounding box center [475, 83] width 40 height 18
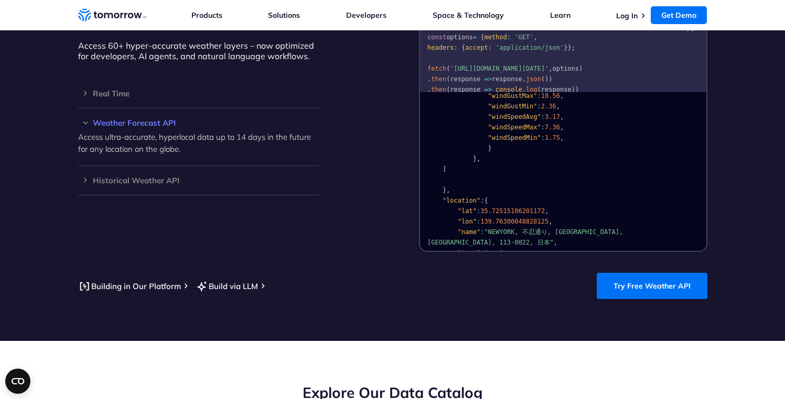
scroll to position [1397, 0]
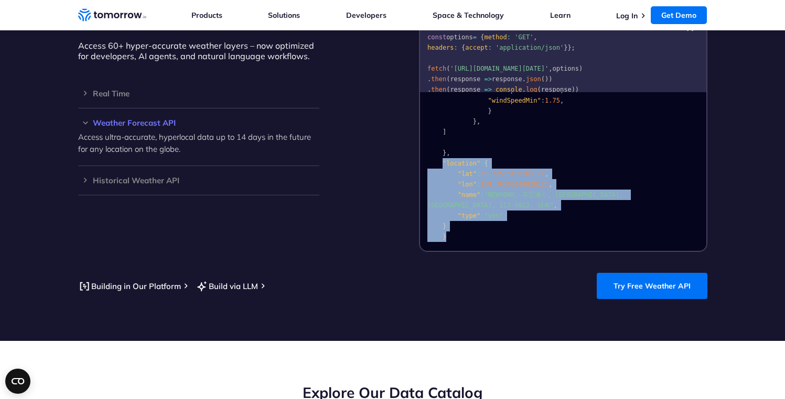
drag, startPoint x: 442, startPoint y: 150, endPoint x: 479, endPoint y: 222, distance: 80.2
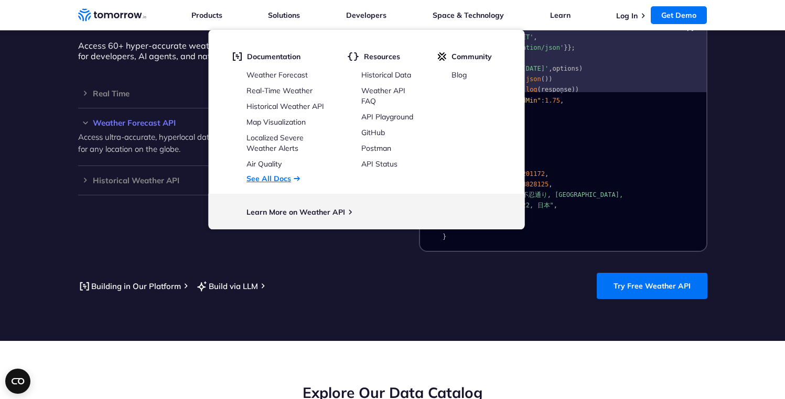
click at [277, 179] on link "See All Docs" at bounding box center [268, 178] width 45 height 9
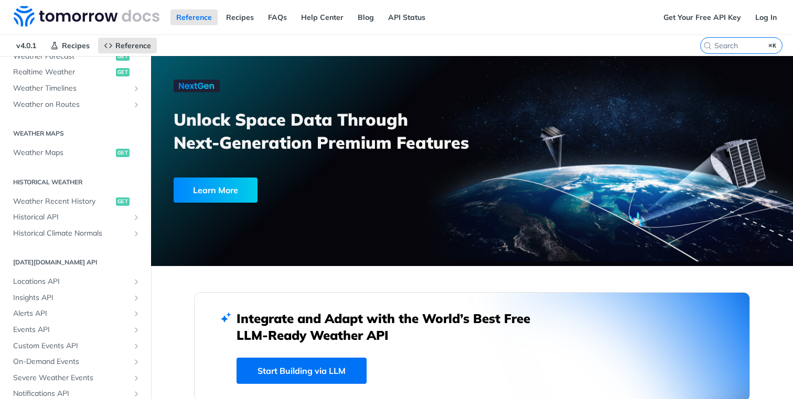
scroll to position [297, 0]
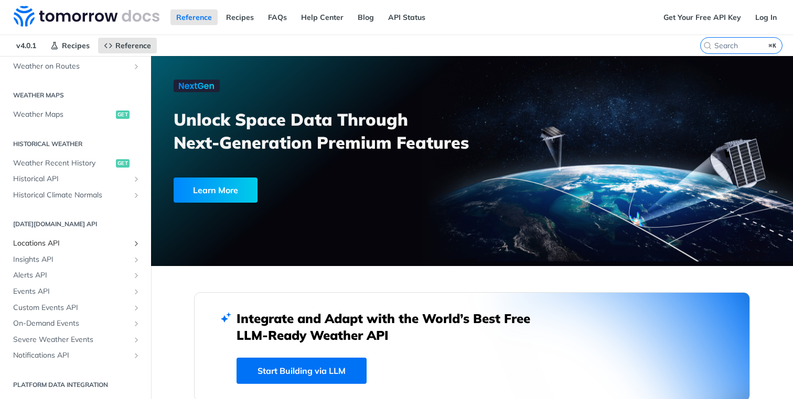
click at [34, 242] on span "Locations API" at bounding box center [71, 244] width 116 height 10
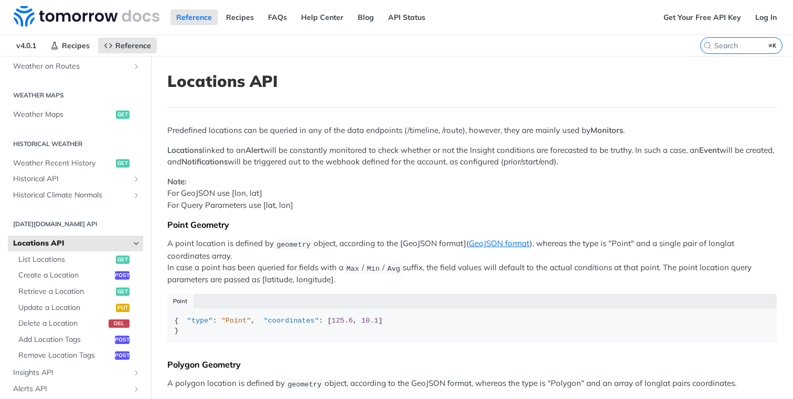
click at [705, 45] on label "⌘K" at bounding box center [741, 45] width 82 height 17
click at [705, 45] on input "⌘K" at bounding box center [728, 45] width 107 height 9
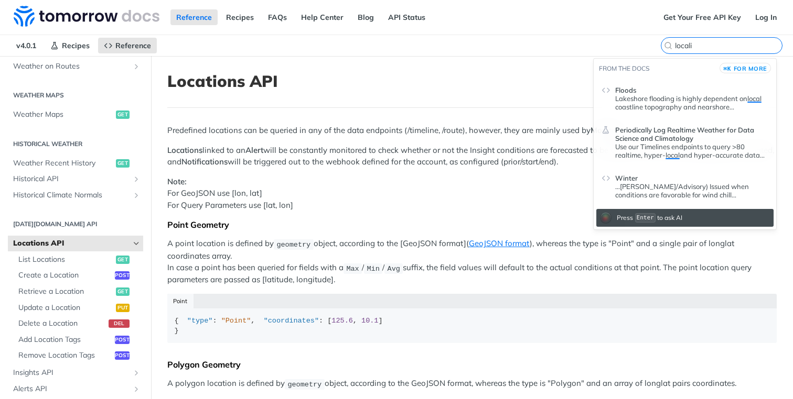
type input "locali"
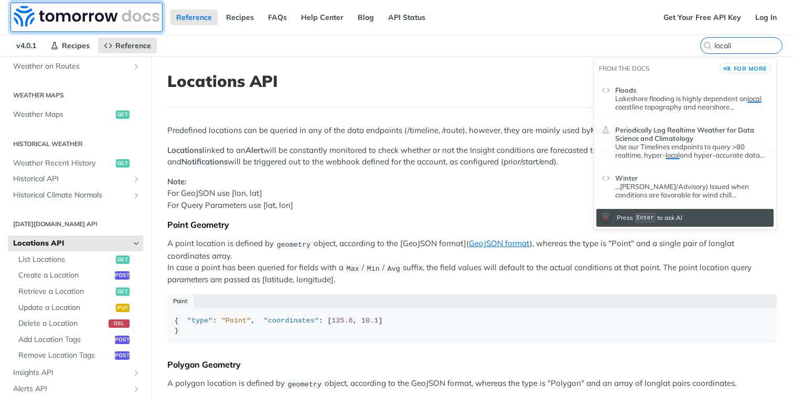
click at [62, 19] on img at bounding box center [87, 16] width 146 height 21
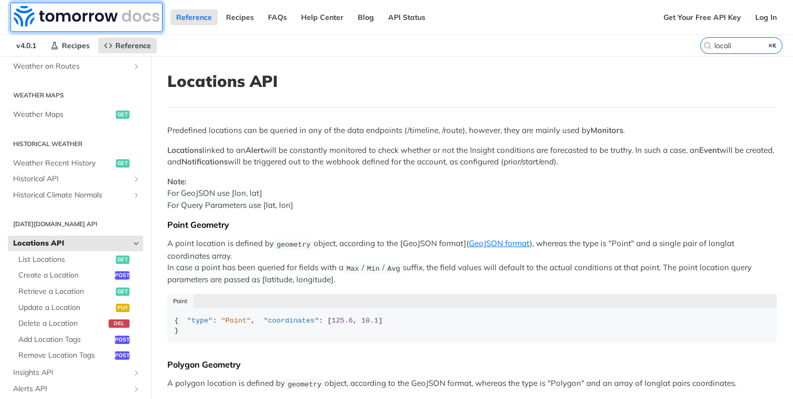
click at [74, 12] on img at bounding box center [87, 16] width 146 height 21
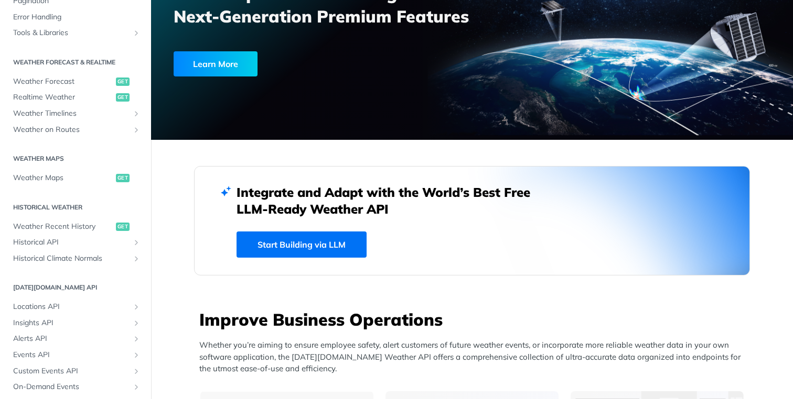
scroll to position [146, 0]
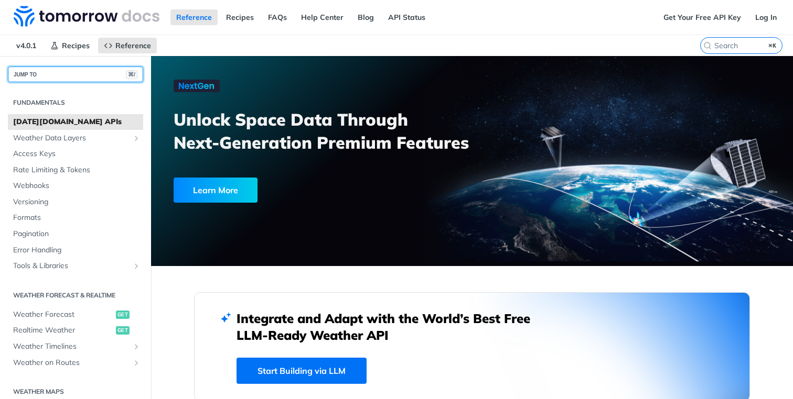
click at [61, 72] on button "JUMP TO ⌘/" at bounding box center [75, 75] width 135 height 16
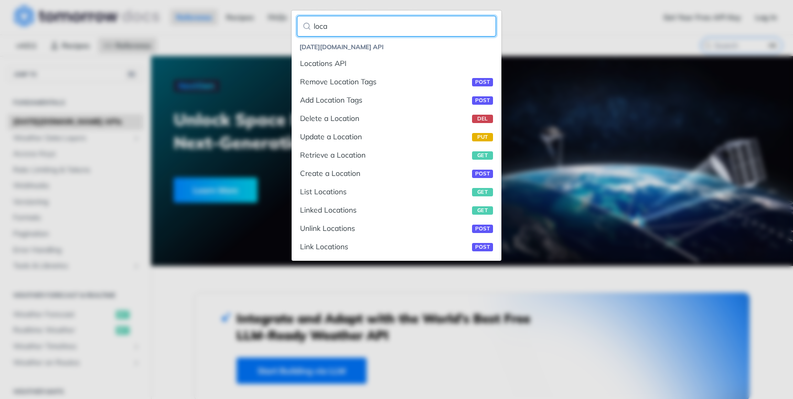
type input "loca"
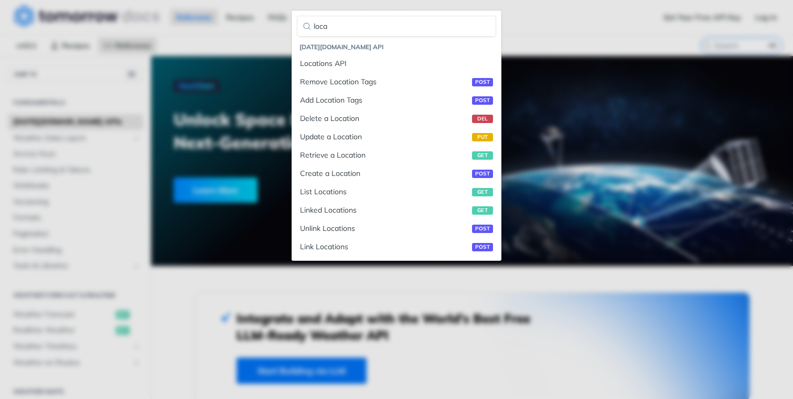
click at [582, 35] on div "Jump to Content Reference Recipes FAQs Help Center Blog API Status Recipes Refe…" at bounding box center [396, 199] width 793 height 399
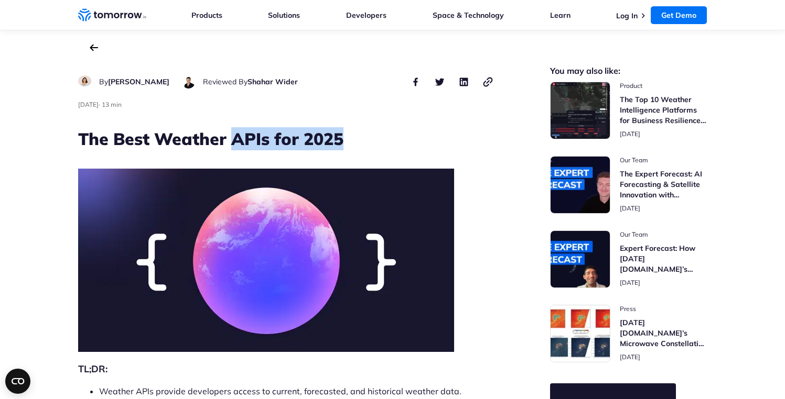
drag, startPoint x: 231, startPoint y: 138, endPoint x: 382, endPoint y: 132, distance: 151.1
click at [382, 132] on h1 "The Best Weather APIs for 2025" at bounding box center [286, 138] width 416 height 23
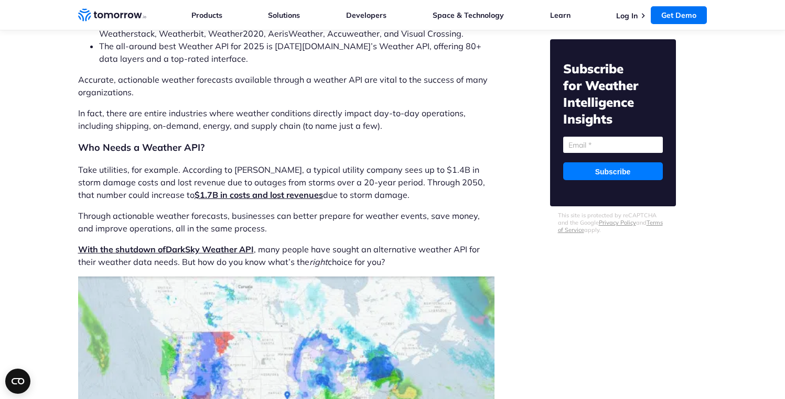
scroll to position [446, 0]
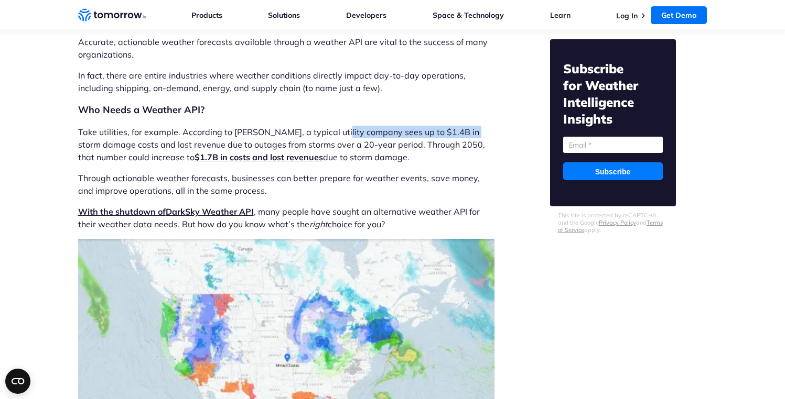
drag, startPoint x: 330, startPoint y: 134, endPoint x: 467, endPoint y: 128, distance: 136.4
click at [467, 128] on p "Take utilities, for example. According to [PERSON_NAME], a typical utility comp…" at bounding box center [286, 145] width 416 height 38
drag, startPoint x: 309, startPoint y: 144, endPoint x: 397, endPoint y: 147, distance: 88.6
click at [397, 147] on p "Take utilities, for example. According to [PERSON_NAME], a typical utility comp…" at bounding box center [286, 145] width 416 height 38
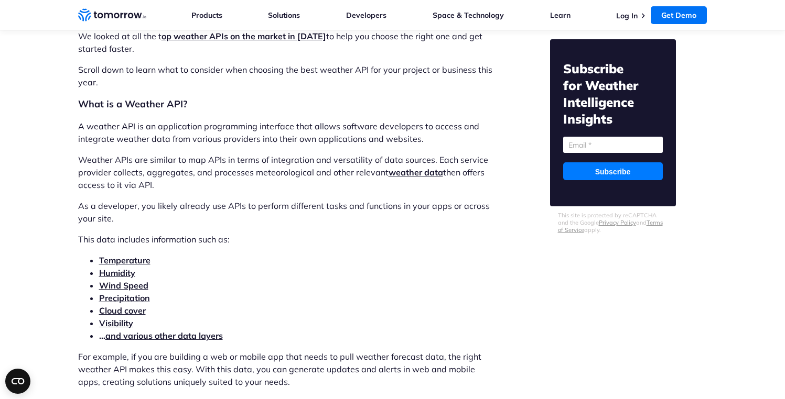
scroll to position [1038, 0]
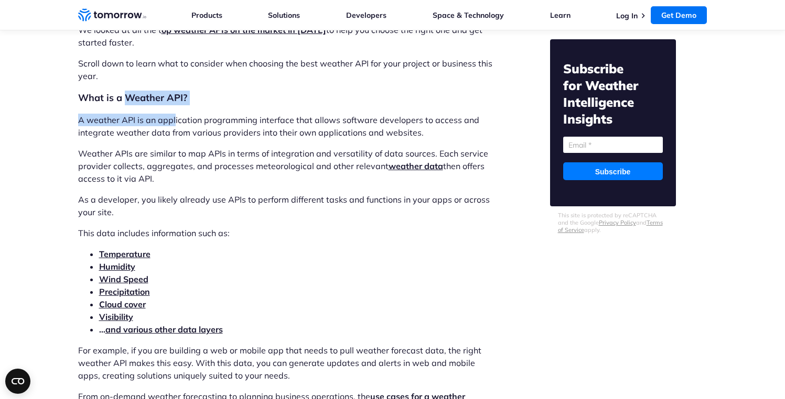
drag, startPoint x: 123, startPoint y: 99, endPoint x: 174, endPoint y: 125, distance: 57.2
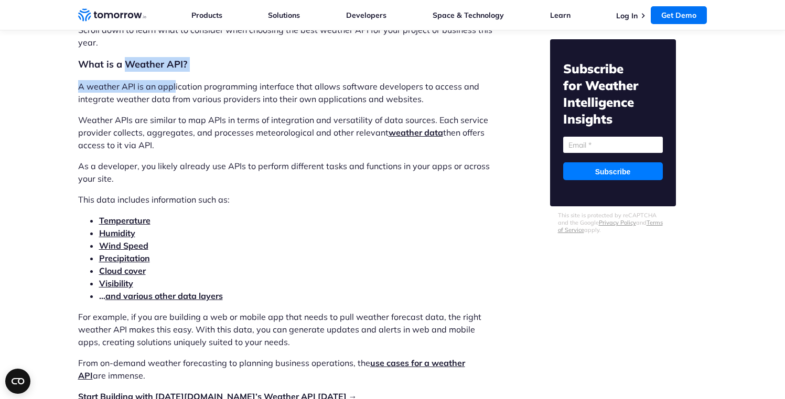
scroll to position [1076, 0]
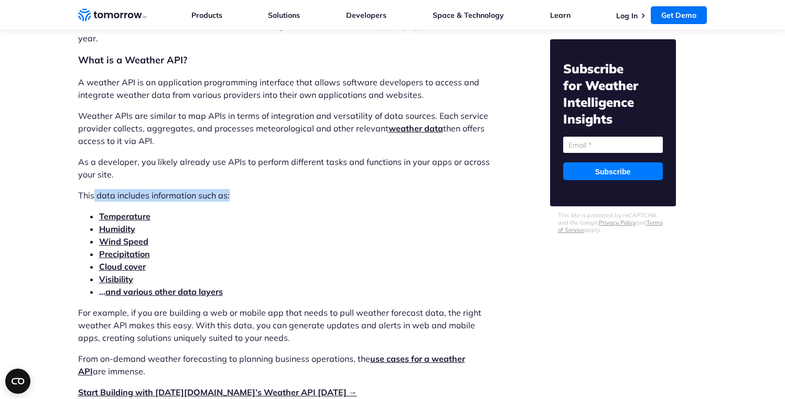
drag, startPoint x: 108, startPoint y: 194, endPoint x: 255, endPoint y: 198, distance: 146.9
click at [255, 198] on p "This data includes information such as:" at bounding box center [286, 195] width 416 height 13
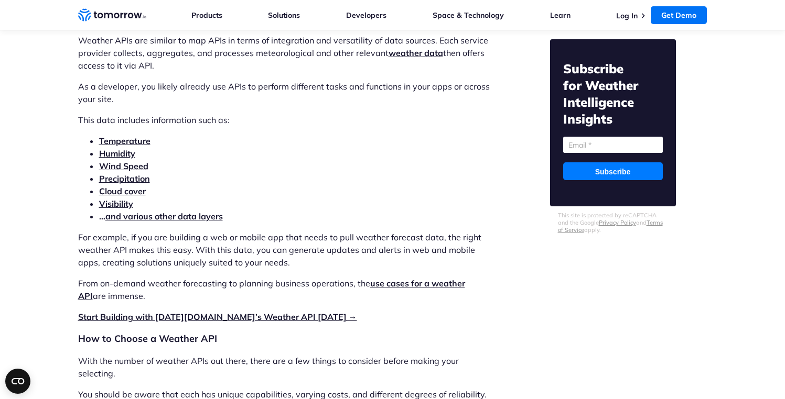
click at [138, 218] on link "and various other data layers" at bounding box center [163, 216] width 117 height 10
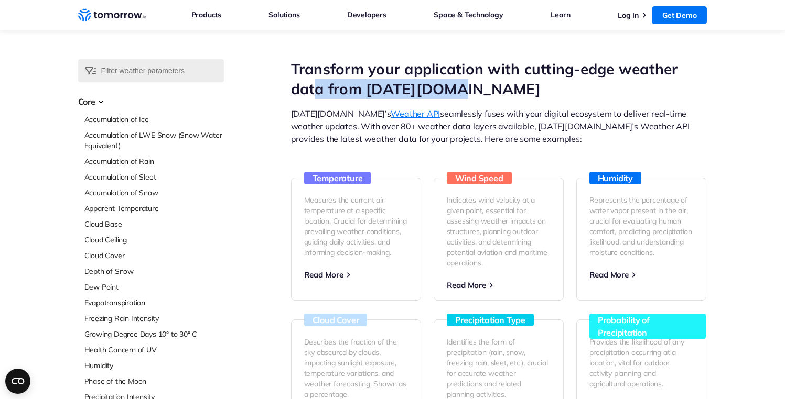
drag, startPoint x: 319, startPoint y: 83, endPoint x: 504, endPoint y: 88, distance: 185.1
click at [499, 85] on h1 "Transform your application with cutting-edge weather data from [DATE][DOMAIN_NA…" at bounding box center [499, 79] width 416 height 40
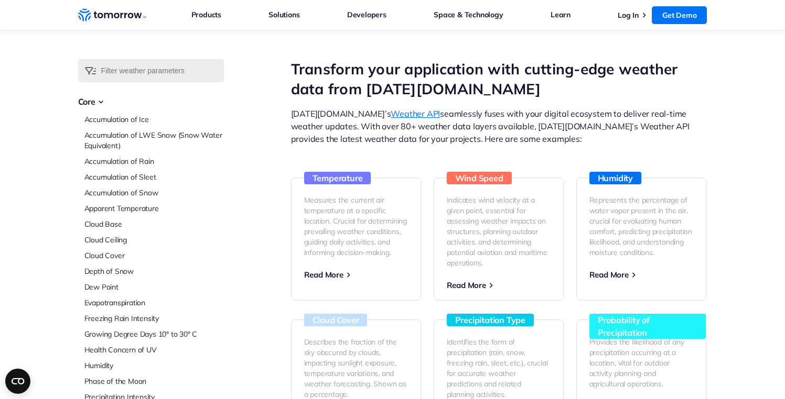
click at [519, 87] on h1 "Transform your application with cutting-edge weather data from [DATE][DOMAIN_NA…" at bounding box center [499, 79] width 416 height 40
click at [133, 71] on input "text" at bounding box center [151, 70] width 146 height 23
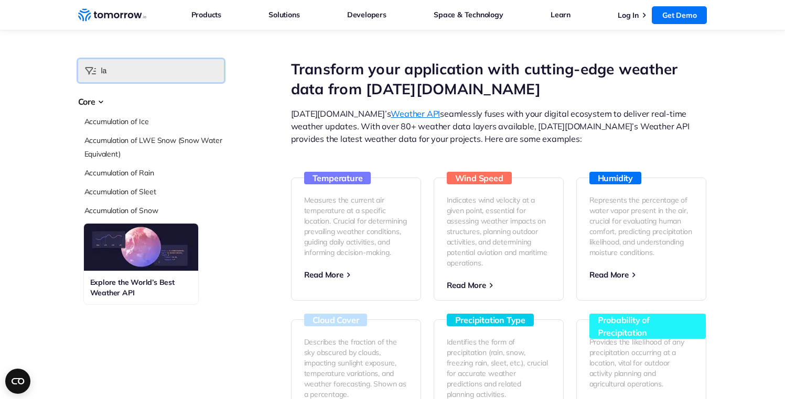
type input "l"
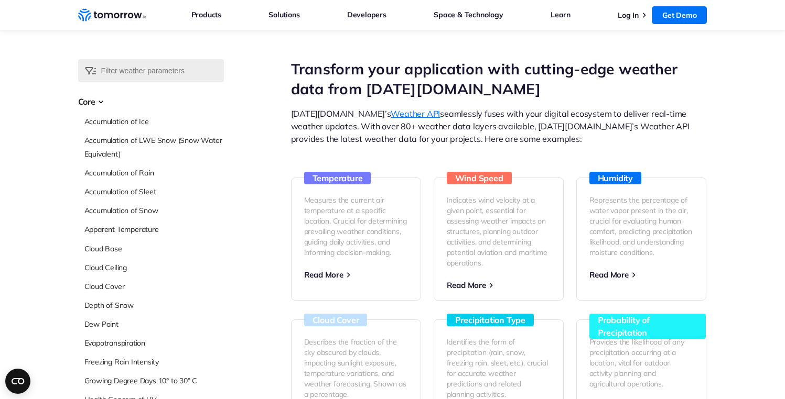
click at [285, 42] on div "Enterprise Aviation Rail/Transportation Pharmaceuticals/Healthcare Insurance Go…" at bounding box center [397, 104] width 258 height 148
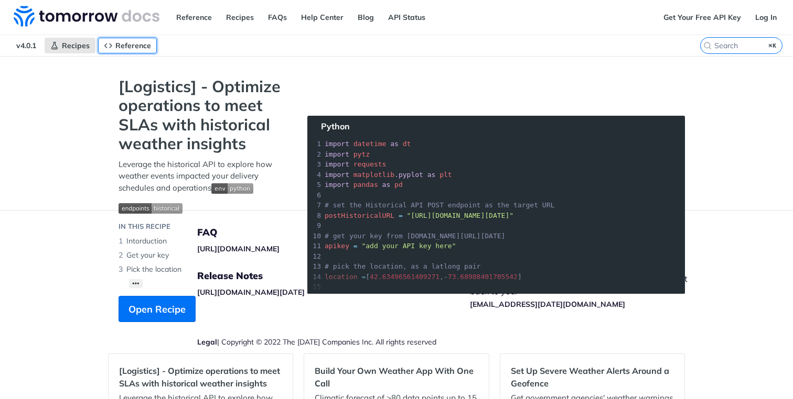
click at [118, 42] on span "Reference" at bounding box center [133, 45] width 36 height 9
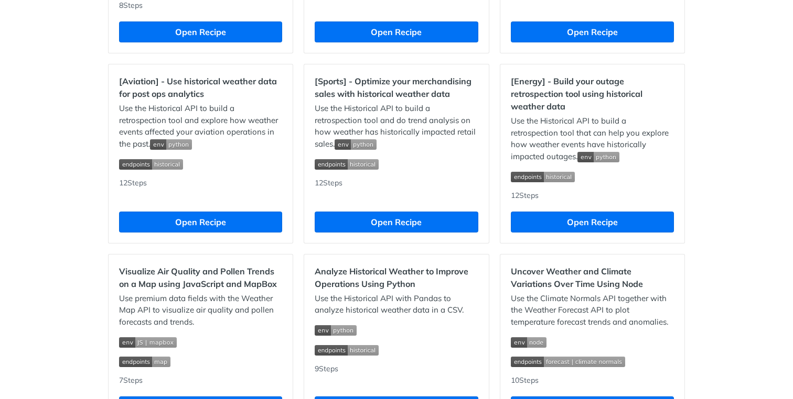
scroll to position [990, 0]
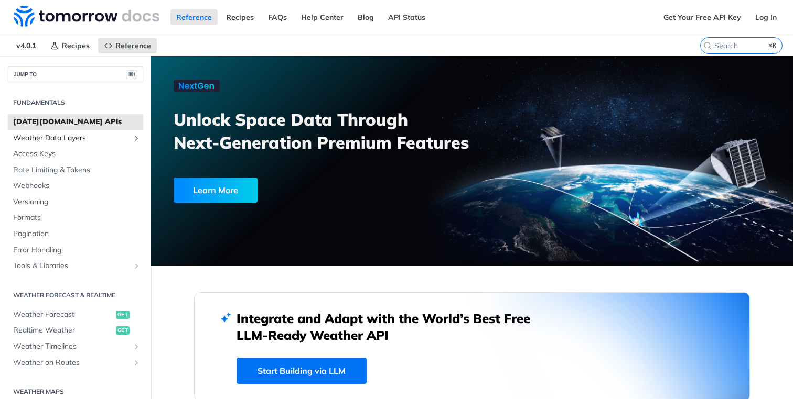
click at [57, 138] on span "Weather Data Layers" at bounding box center [71, 138] width 116 height 10
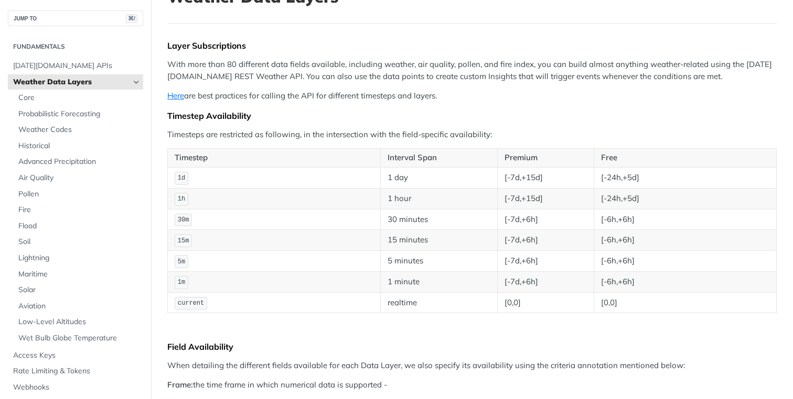
scroll to position [122, 0]
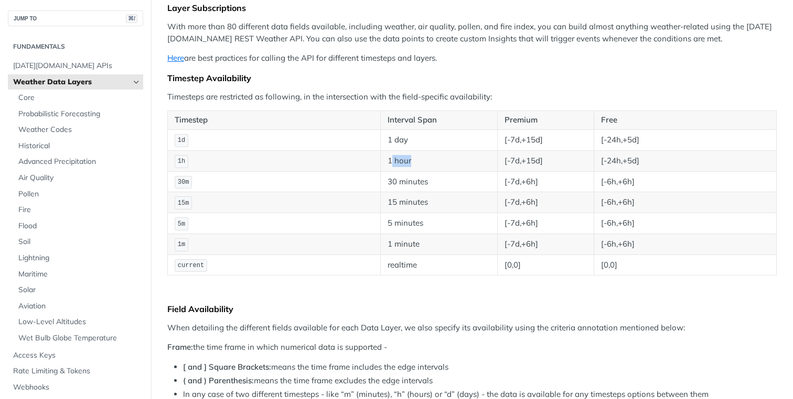
drag, startPoint x: 388, startPoint y: 161, endPoint x: 439, endPoint y: 166, distance: 51.0
click at [439, 166] on td "1 hour" at bounding box center [439, 160] width 116 height 21
drag, startPoint x: 598, startPoint y: 160, endPoint x: 641, endPoint y: 164, distance: 43.2
click at [640, 163] on td "[-24h,+5d]" at bounding box center [684, 160] width 182 height 21
drag, startPoint x: 601, startPoint y: 188, endPoint x: 608, endPoint y: 190, distance: 7.1
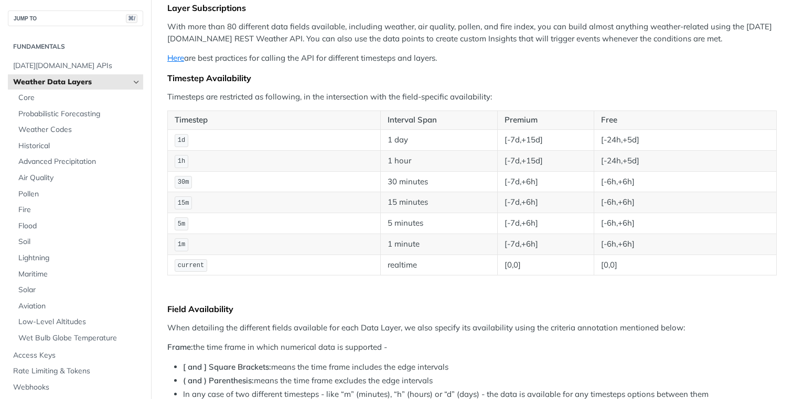
click at [608, 190] on td "[-6h,+6h]" at bounding box center [684, 181] width 182 height 21
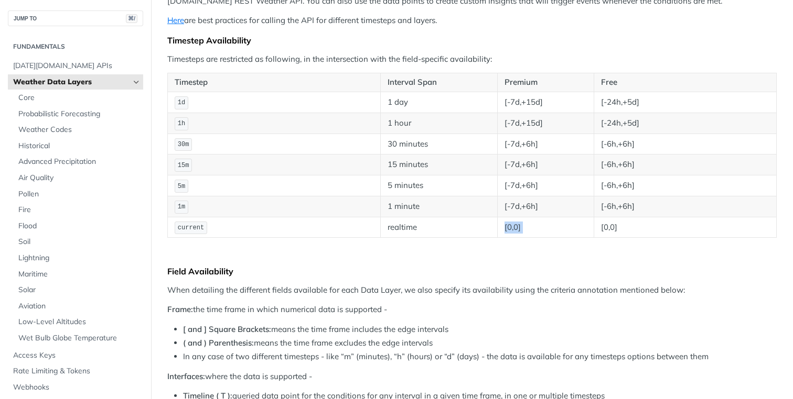
drag, startPoint x: 480, startPoint y: 229, endPoint x: 593, endPoint y: 232, distance: 113.8
click at [590, 232] on tr "current realtime [0,0] [0,0]" at bounding box center [472, 227] width 609 height 21
drag, startPoint x: 592, startPoint y: 229, endPoint x: 662, endPoint y: 225, distance: 70.3
click at [661, 225] on td "[0,0]" at bounding box center [684, 227] width 182 height 21
drag, startPoint x: 597, startPoint y: 187, endPoint x: 636, endPoint y: 189, distance: 38.8
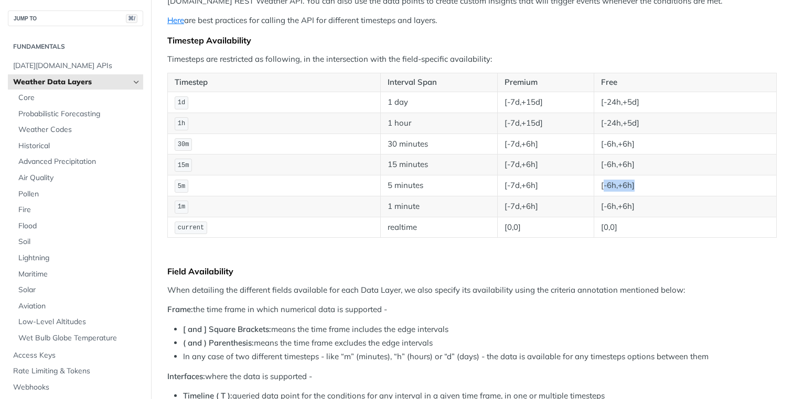
click at [636, 189] on td "[-6h,+6h]" at bounding box center [684, 186] width 182 height 21
click at [651, 183] on td "[-6h,+6h]" at bounding box center [684, 186] width 182 height 21
drag, startPoint x: 601, startPoint y: 123, endPoint x: 617, endPoint y: 123, distance: 15.7
click at [617, 123] on td "[-24h,+5d]" at bounding box center [684, 123] width 182 height 21
drag, startPoint x: 598, startPoint y: 100, endPoint x: 669, endPoint y: 101, distance: 71.3
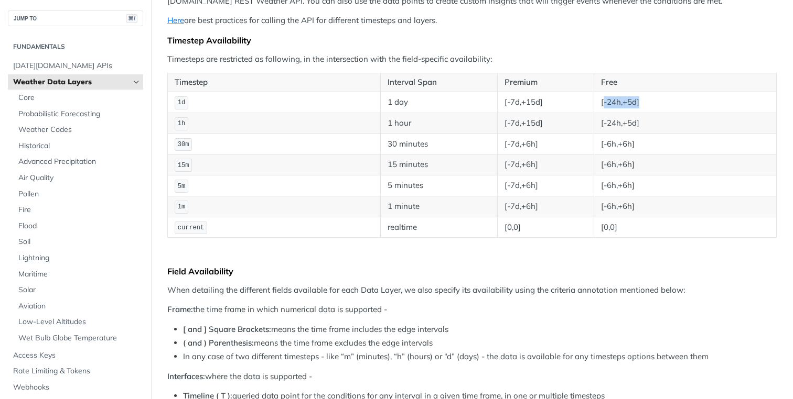
click at [669, 101] on td "[-24h,+5d]" at bounding box center [684, 102] width 182 height 21
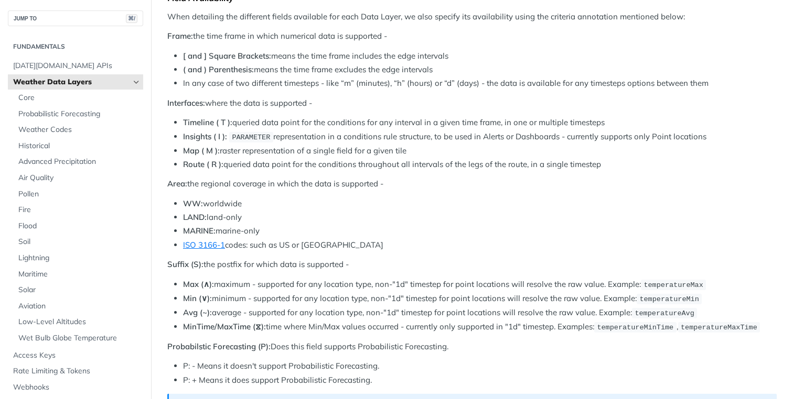
scroll to position [518, 0]
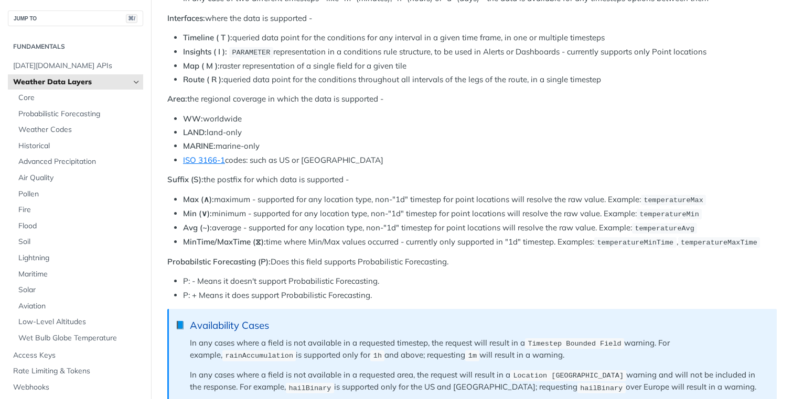
drag, startPoint x: 208, startPoint y: 132, endPoint x: 258, endPoint y: 132, distance: 50.3
click at [252, 130] on li "LAND: land-only" at bounding box center [479, 133] width 593 height 12
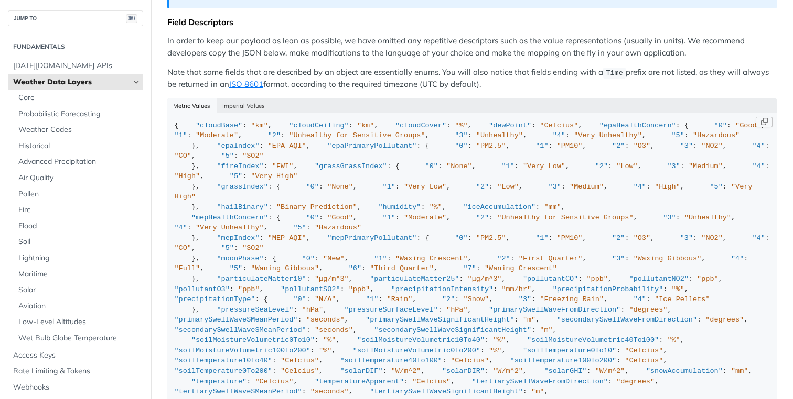
scroll to position [38, 0]
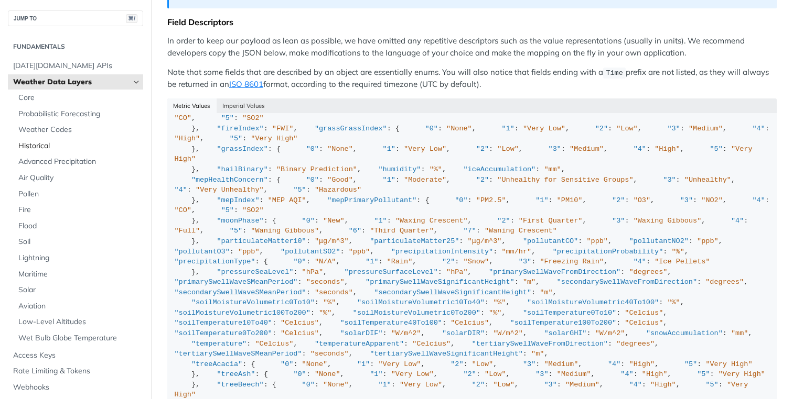
click at [47, 145] on span "Historical" at bounding box center [79, 146] width 122 height 10
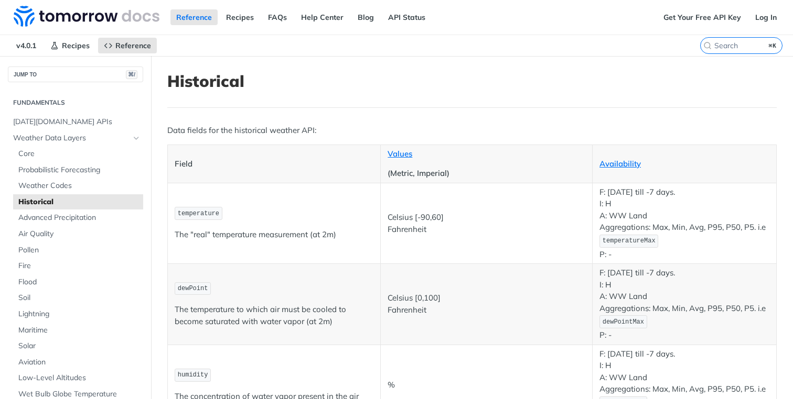
scroll to position [38, 0]
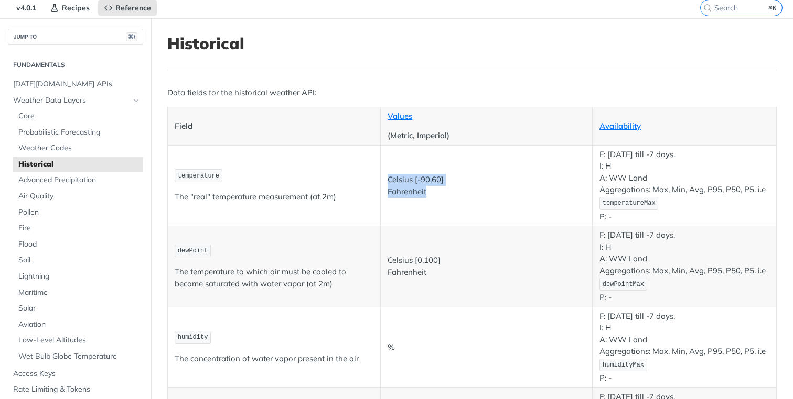
drag, startPoint x: 384, startPoint y: 181, endPoint x: 442, endPoint y: 193, distance: 60.0
click at [434, 193] on td "Celsius [-90,60] Fahrenheit" at bounding box center [487, 185] width 212 height 81
drag, startPoint x: 645, startPoint y: 154, endPoint x: 719, endPoint y: 166, distance: 75.4
click at [719, 166] on p "F: January 1st 2000 till -7 days. I: H A: WW Land Aggregations: Max, Min, Avg, …" at bounding box center [684, 186] width 170 height 74
click at [720, 167] on p "F: January 1st 2000 till -7 days. I: H A: WW Land Aggregations: Max, Min, Avg, …" at bounding box center [684, 186] width 170 height 74
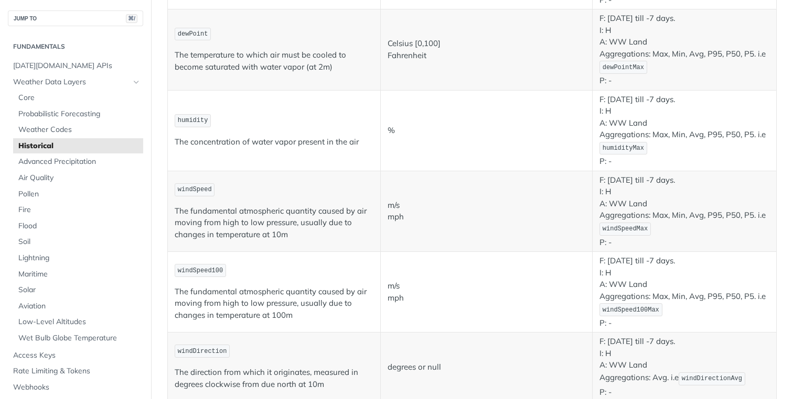
scroll to position [288, 0]
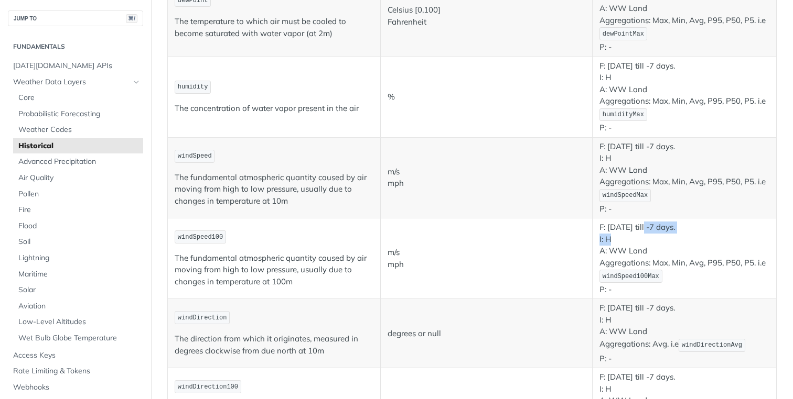
drag, startPoint x: 641, startPoint y: 227, endPoint x: 687, endPoint y: 238, distance: 47.4
click at [687, 238] on p "F: January 1st 2000 till -7 days. I: H A: WW Land Aggregations: Max, Min, Avg, …" at bounding box center [684, 259] width 170 height 74
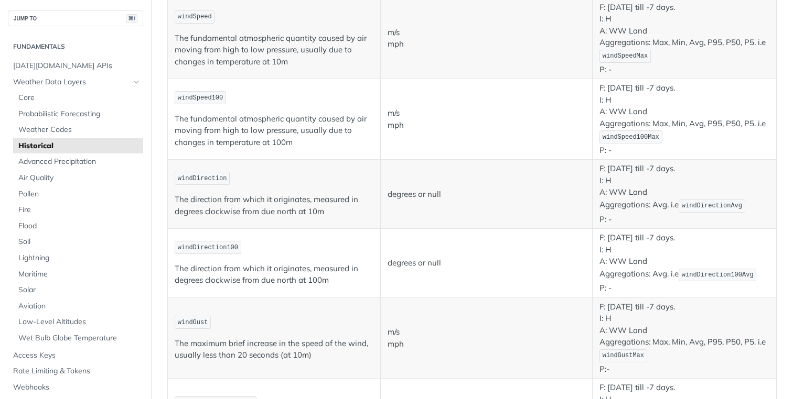
scroll to position [461, 0]
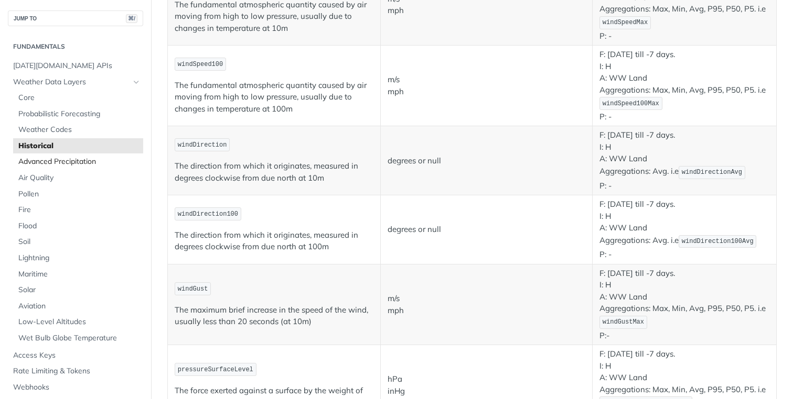
click at [36, 163] on span "Advanced Precipitation" at bounding box center [79, 162] width 122 height 10
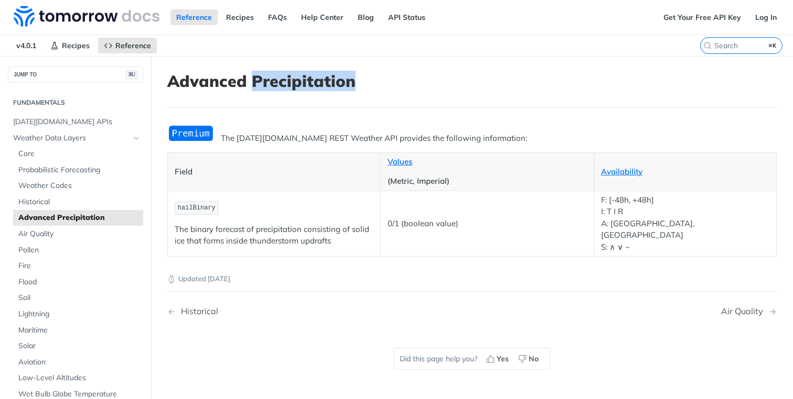
drag, startPoint x: 254, startPoint y: 78, endPoint x: 384, endPoint y: 83, distance: 130.1
click at [381, 82] on h1 "Advanced Precipitation" at bounding box center [471, 81] width 609 height 19
click at [416, 78] on h1 "Advanced Precipitation" at bounding box center [471, 81] width 609 height 19
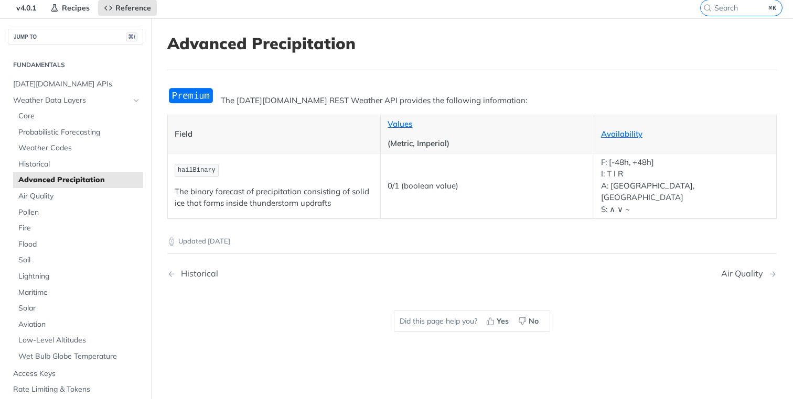
scroll to position [89, 0]
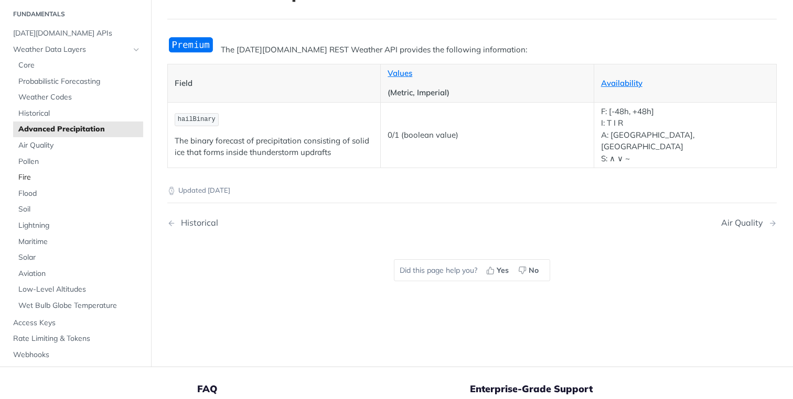
click at [28, 177] on span "Fire" at bounding box center [79, 177] width 122 height 10
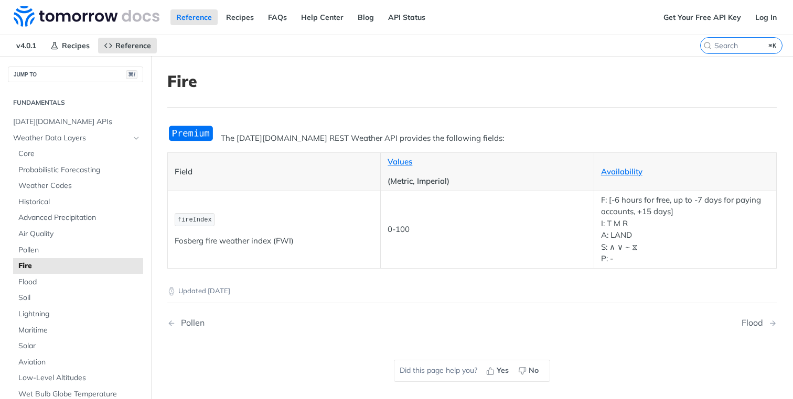
scroll to position [38, 0]
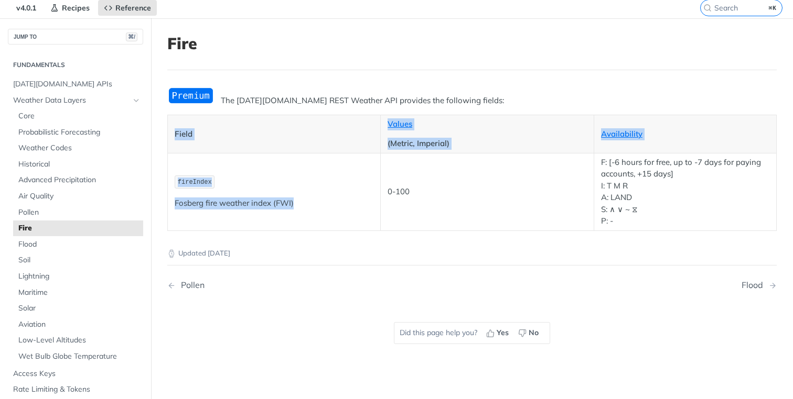
drag, startPoint x: 171, startPoint y: 126, endPoint x: 339, endPoint y: 209, distance: 187.1
click at [338, 209] on table "Field Values (Metric, Imperial) Availability fireIndex Fosberg fire weather ind…" at bounding box center [471, 173] width 609 height 116
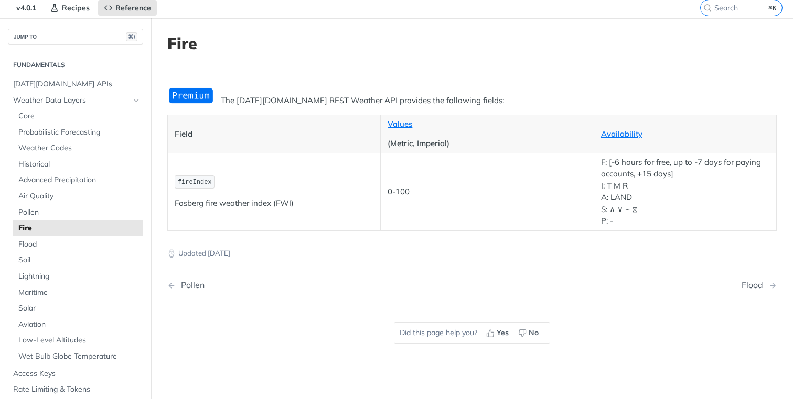
click at [385, 201] on td "0-100" at bounding box center [487, 192] width 213 height 78
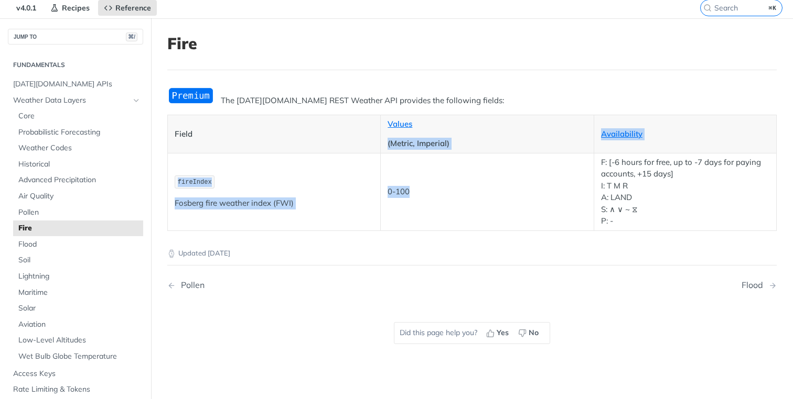
drag, startPoint x: 381, startPoint y: 139, endPoint x: 546, endPoint y: 211, distance: 180.1
click at [546, 211] on table "Field Values (Metric, Imperial) Availability fireIndex Fosberg fire weather ind…" at bounding box center [471, 173] width 609 height 116
click at [451, 208] on td "0-100" at bounding box center [487, 192] width 213 height 78
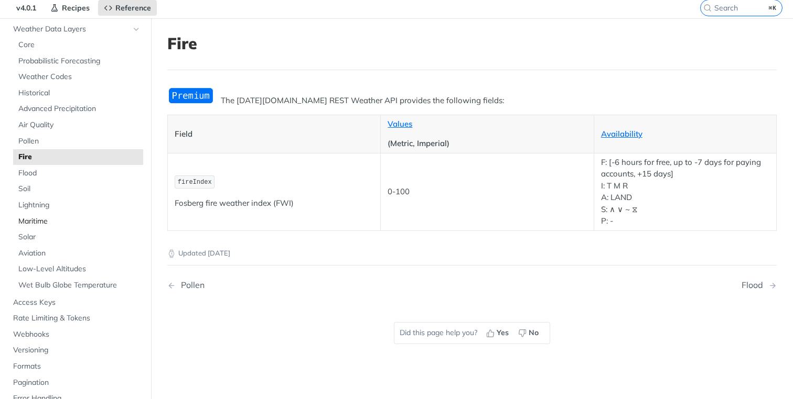
scroll to position [75, 0]
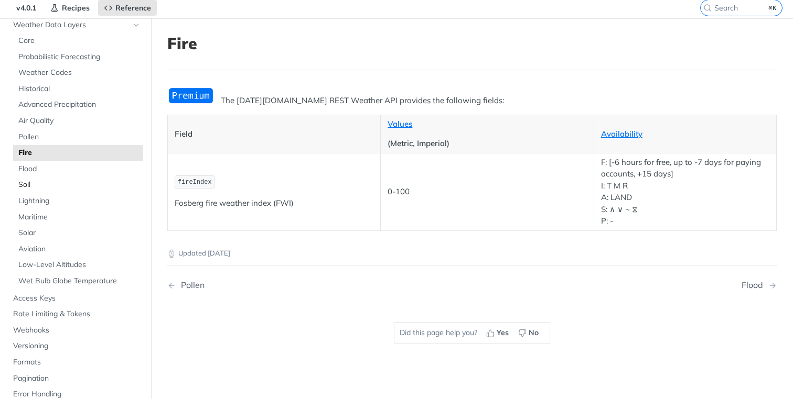
click at [29, 183] on span "Soil" at bounding box center [79, 185] width 122 height 10
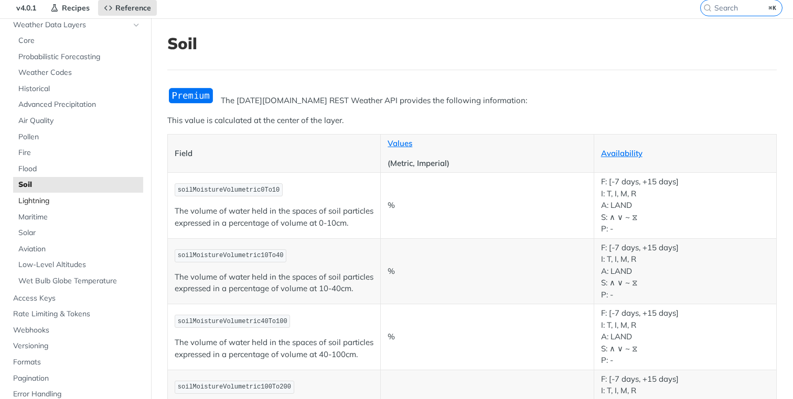
click at [31, 201] on span "Lightning" at bounding box center [79, 201] width 122 height 10
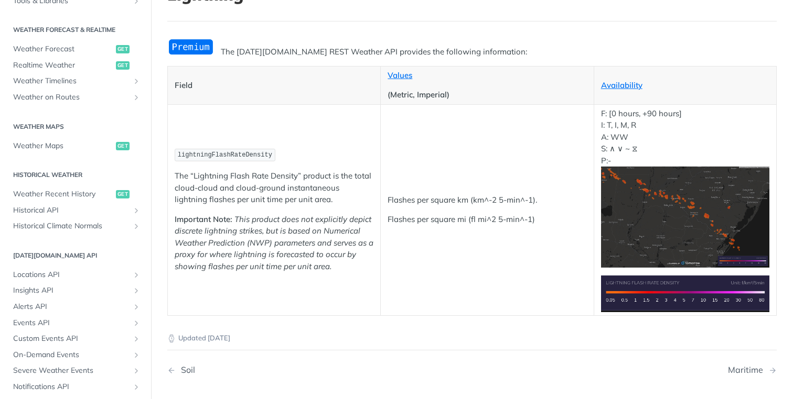
scroll to position [491, 0]
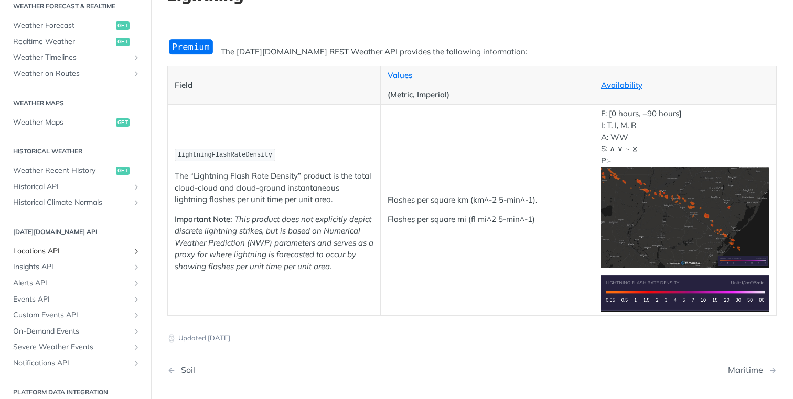
click at [35, 252] on span "Locations API" at bounding box center [71, 251] width 116 height 10
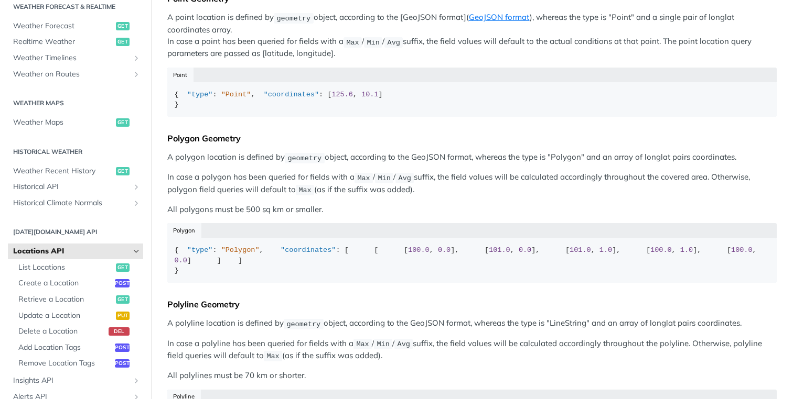
scroll to position [264, 0]
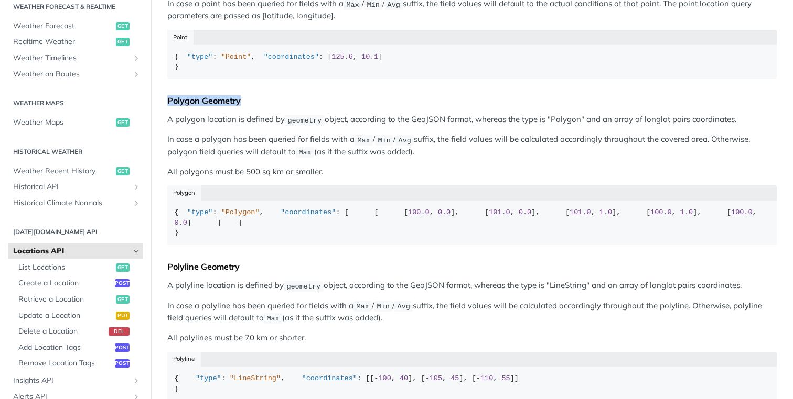
drag, startPoint x: 254, startPoint y: 121, endPoint x: 165, endPoint y: 116, distance: 89.3
click at [166, 116] on article "Locations API Predefined locations can be queried in any of the data endpoints …" at bounding box center [472, 175] width 642 height 767
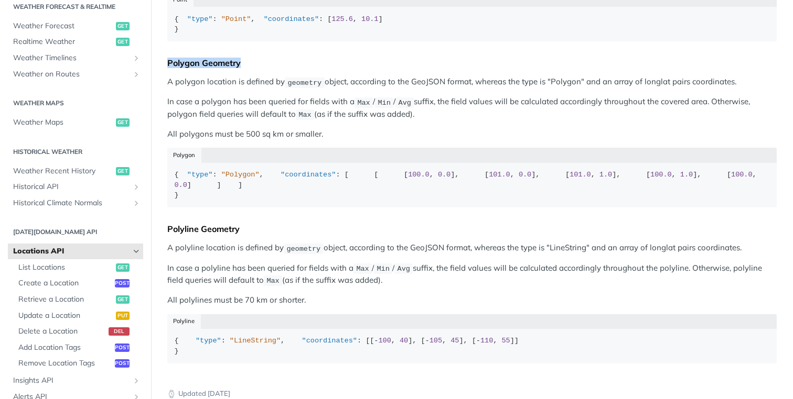
scroll to position [340, 0]
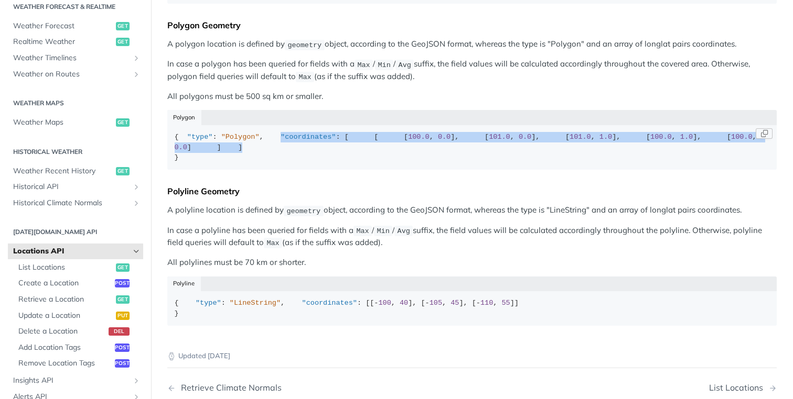
drag, startPoint x: 190, startPoint y: 176, endPoint x: 289, endPoint y: 257, distance: 127.8
click at [289, 163] on div "{ "type" : "Polygon" , "coordinates" : [ [ [ 100.0 , 0.0 ], [ 101.0 , 0.0 ], [ …" at bounding box center [472, 147] width 595 height 31
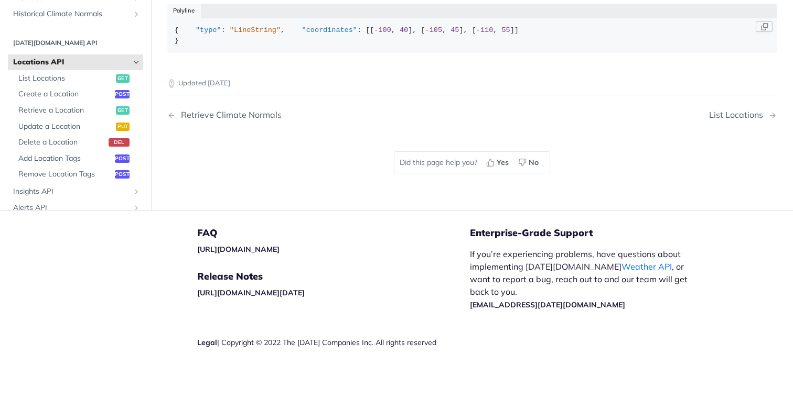
scroll to position [743, 0]
click at [45, 125] on span "Update a Location" at bounding box center [65, 127] width 95 height 10
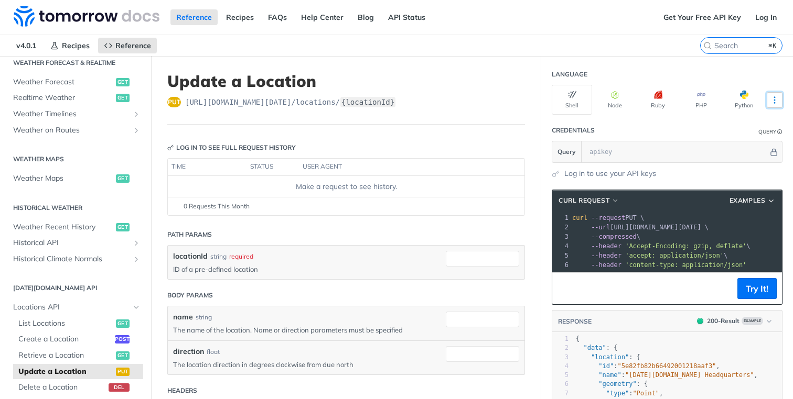
click at [770, 101] on icon "More ellipsis" at bounding box center [774, 99] width 9 height 9
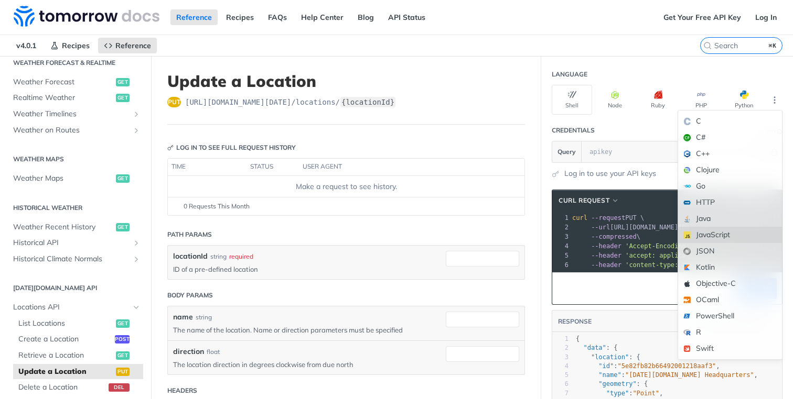
click at [694, 236] on div "JavaScript" at bounding box center [730, 235] width 104 height 16
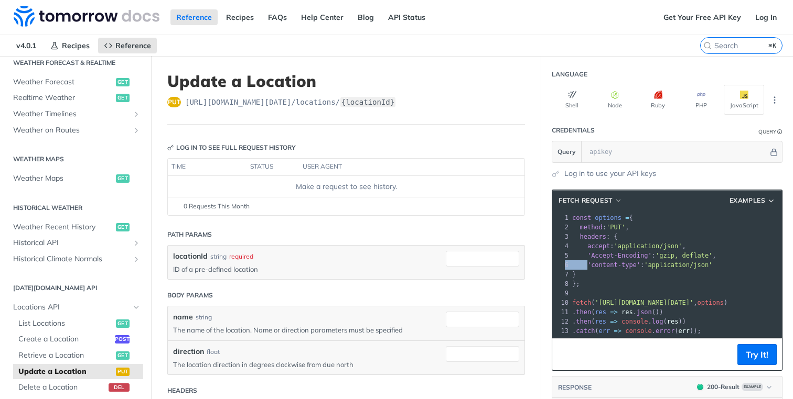
drag, startPoint x: 583, startPoint y: 263, endPoint x: 743, endPoint y: 257, distance: 160.0
click at [743, 257] on div "1 const options = { 2 method : 'PUT' , 3 headers : { 4 accept : 'application/js…" at bounding box center [695, 274] width 250 height 123
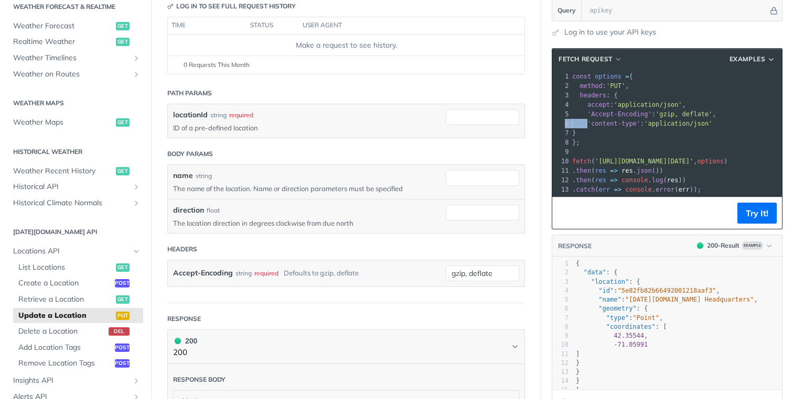
scroll to position [151, 0]
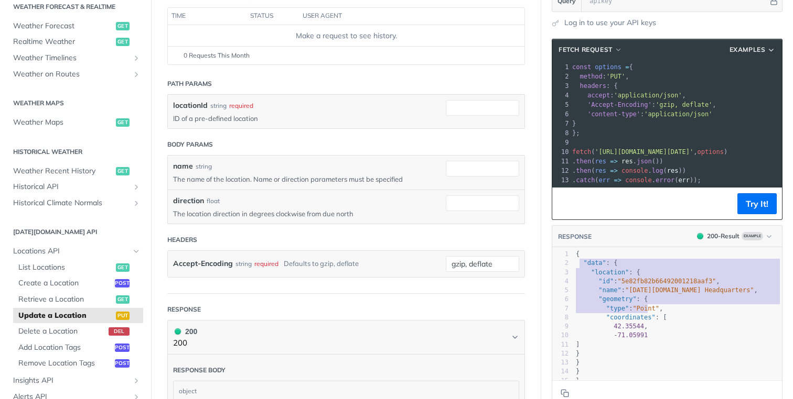
type textarea ""data": { "location": { "id": "5e82fb82b66492001218aaf3", "name": "Tomorrow.io …"
drag, startPoint x: 572, startPoint y: 269, endPoint x: 654, endPoint y: 329, distance: 101.2
click at [654, 329] on div "1 { 2 "data" : { 3 "location" : { 4 "id" : "5e82fb82b66492001218aaf3" , 5 "name…" at bounding box center [682, 318] width 216 height 136
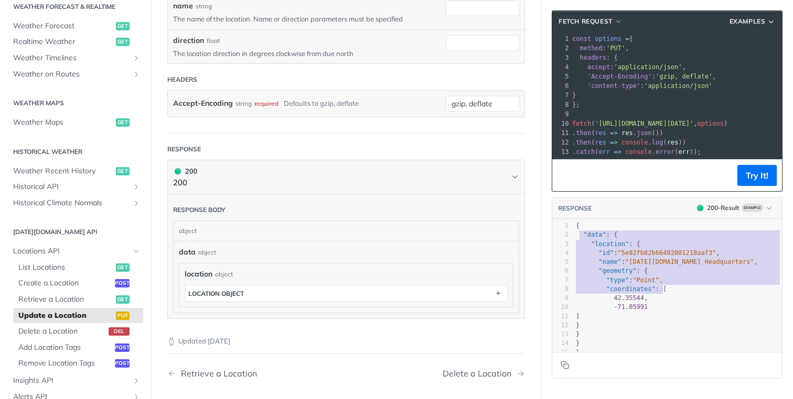
scroll to position [274, 0]
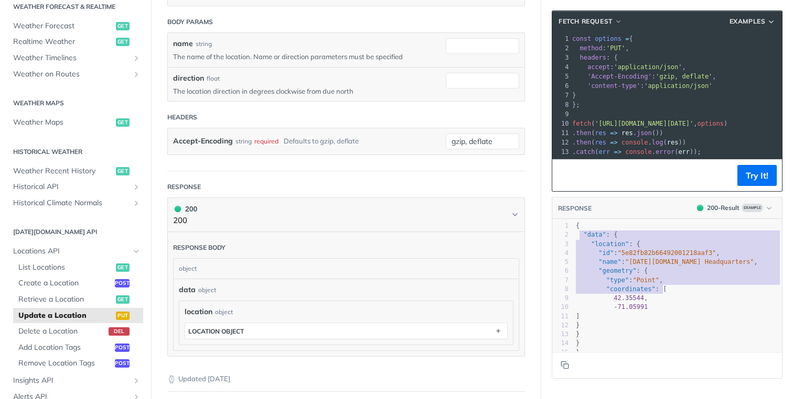
click at [618, 257] on span ""5e82fb82b66492001218aaf3"" at bounding box center [667, 253] width 99 height 7
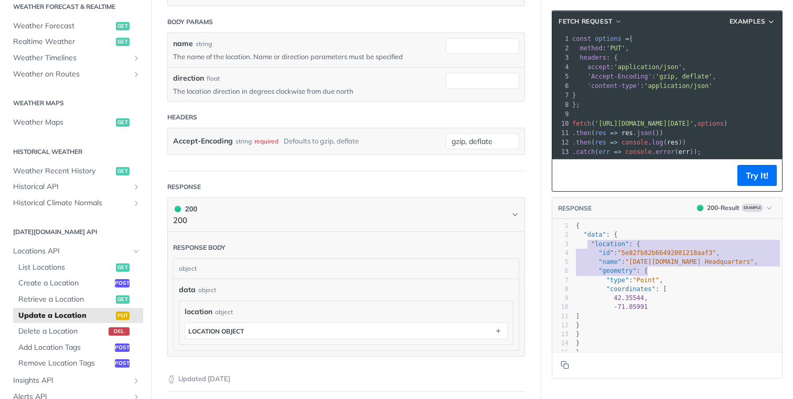
type textarea ""location": { "id": "5e82fb82b66492001218aaf3", "name": "Tomorrow.io Headquarte…"
drag, startPoint x: 580, startPoint y: 252, endPoint x: 691, endPoint y: 286, distance: 116.4
click at [688, 285] on div "1 { 2 "data" : { 3 "location" : { 4 "id" : "5e82fb82b66492001218aaf3" , 5 "name…" at bounding box center [682, 290] width 216 height 136
click at [697, 285] on pre ""type" : "Point" ," at bounding box center [682, 280] width 216 height 9
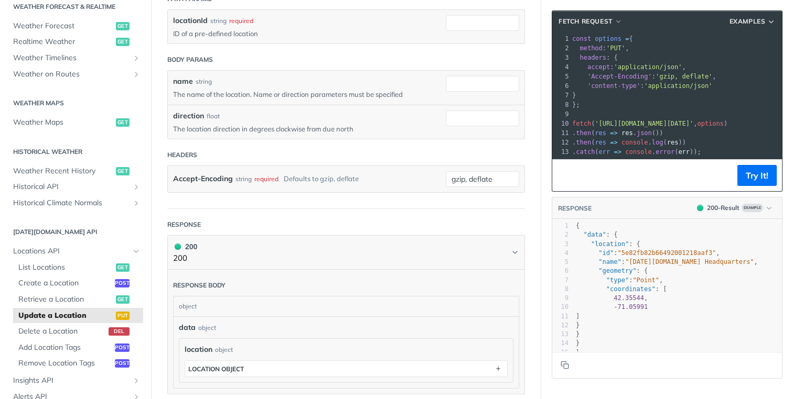
scroll to position [198, 0]
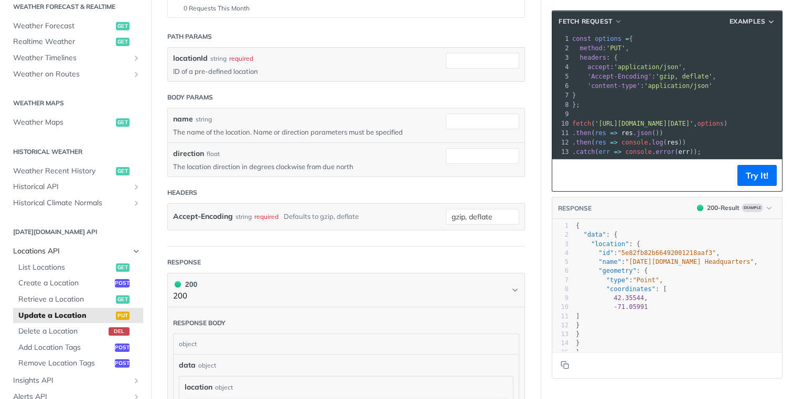
click at [38, 250] on span "Locations API" at bounding box center [71, 251] width 116 height 10
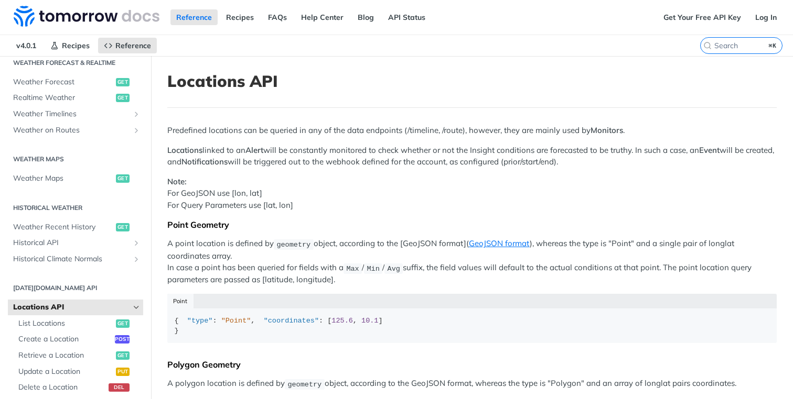
click at [70, 307] on span "Locations API" at bounding box center [71, 307] width 116 height 10
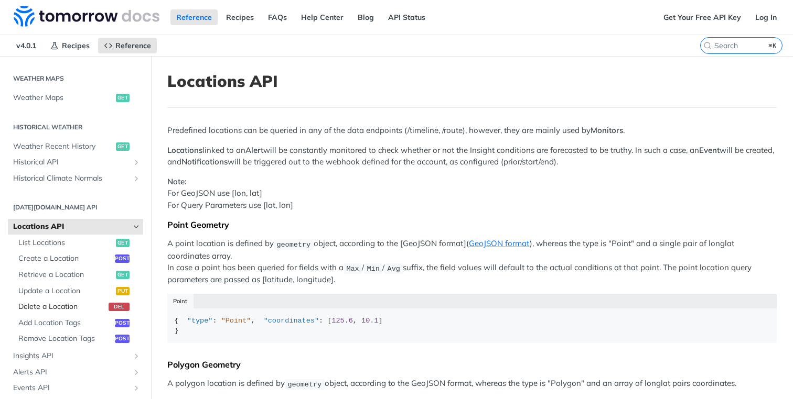
scroll to position [351, 0]
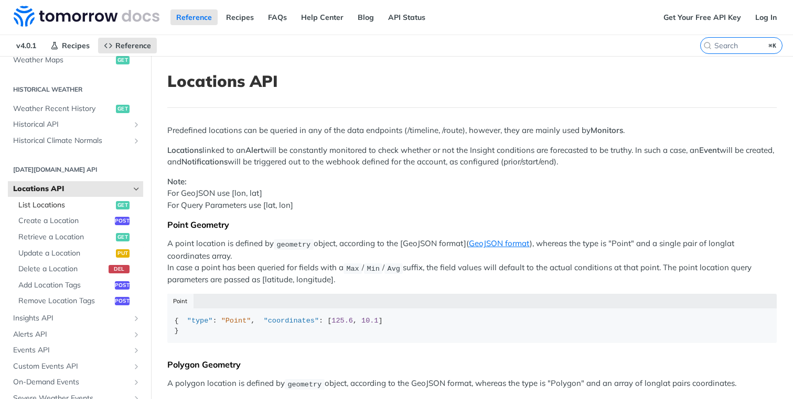
click at [40, 207] on span "List Locations" at bounding box center [65, 205] width 95 height 10
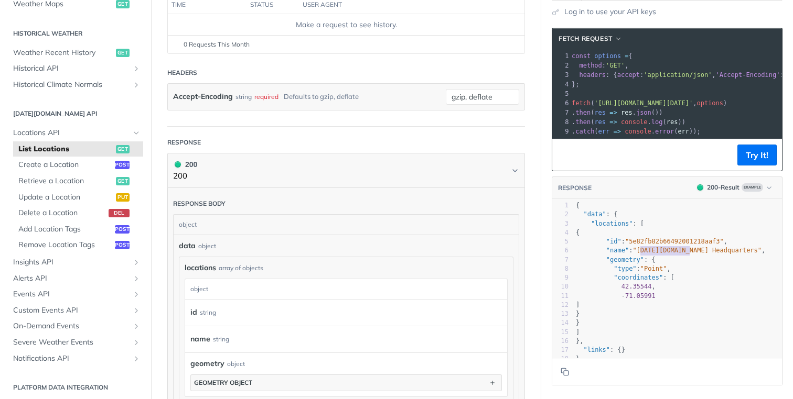
type textarea "Tomorrow.io Hea"
drag, startPoint x: 634, startPoint y: 256, endPoint x: 690, endPoint y: 257, distance: 55.6
click at [690, 254] on span ""Tomorrow.io Headquarters"" at bounding box center [696, 250] width 129 height 7
click at [618, 264] on span ""geometry"" at bounding box center [625, 259] width 38 height 7
type textarea "geometry"
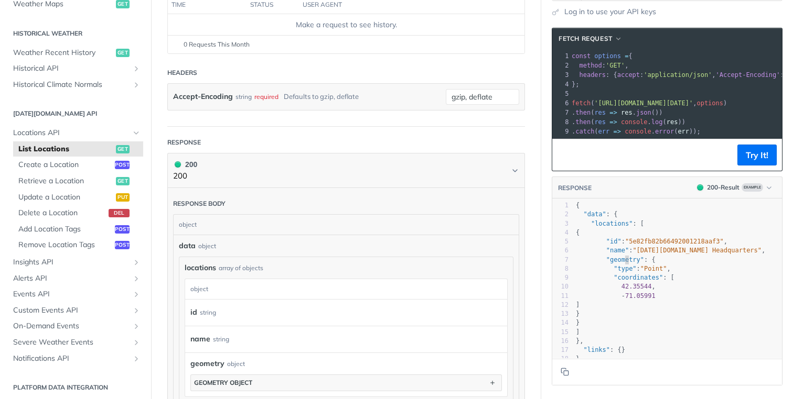
click at [618, 264] on span ""geometry"" at bounding box center [625, 259] width 38 height 7
click at [654, 265] on pre ""geometry" : {" at bounding box center [682, 260] width 216 height 9
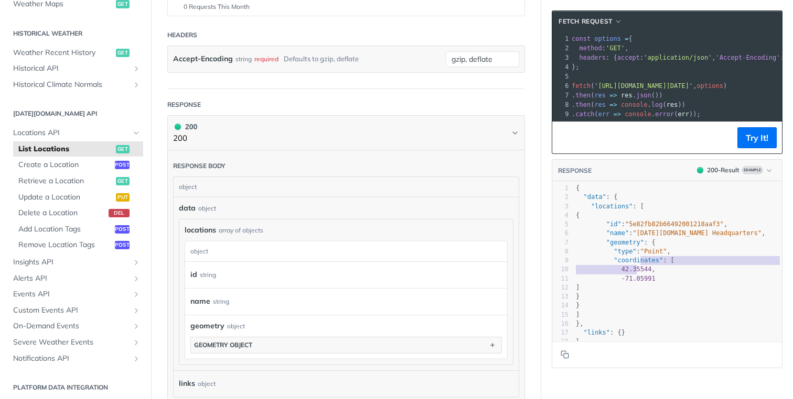
type textarea "ates": [ 42.3"
drag, startPoint x: 627, startPoint y: 273, endPoint x: 636, endPoint y: 273, distance: 8.9
click at [635, 273] on div "1 { 2 "data" : { 3 "locations" : [ 4 { 5 "id" : "5e82fb82b66492001218aaf3" , 6 …" at bounding box center [682, 265] width 216 height 163
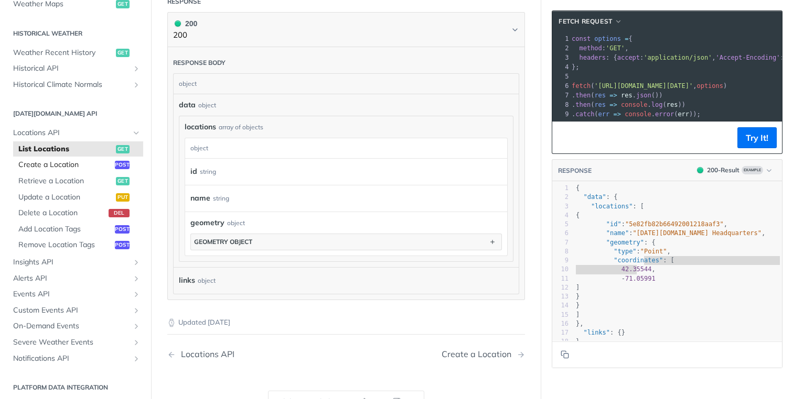
click at [41, 164] on span "Create a Location" at bounding box center [65, 165] width 94 height 10
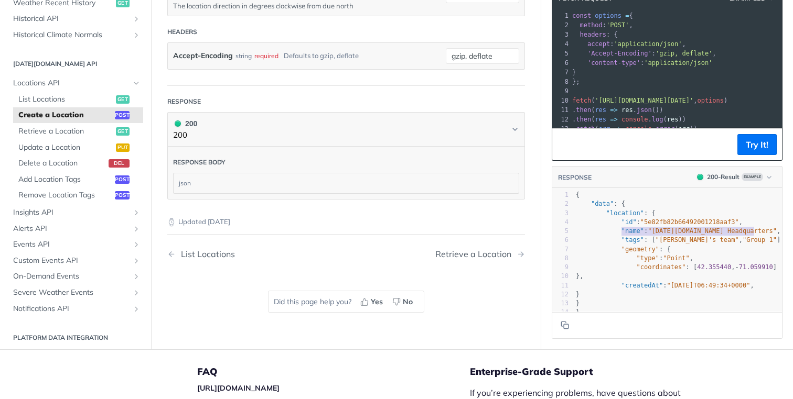
type textarea ""name": "Tomorrow.io Headquarters", "tags": ["John's team", "Group 1"]"
drag, startPoint x: 623, startPoint y: 225, endPoint x: 771, endPoint y: 234, distance: 148.1
click at [771, 234] on div "1 { 2 "data" : { 3 "location" : { 4 "id" : "5e82fb82b66492001218aaf3" , 5 "name…" at bounding box center [682, 254] width 216 height 127
click at [703, 245] on pre ""geometry" : {" at bounding box center [682, 249] width 216 height 9
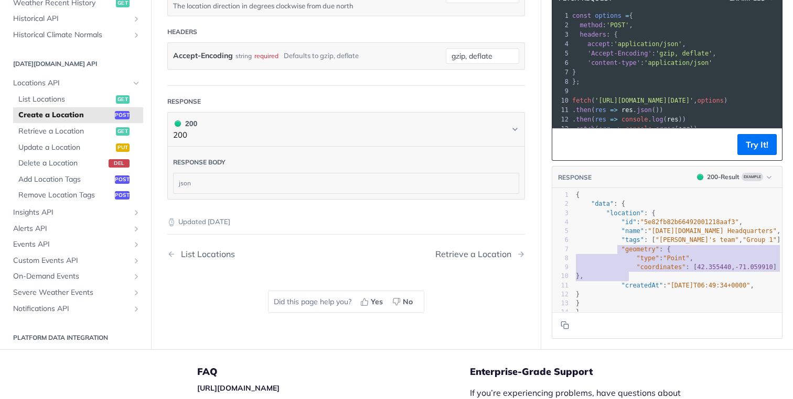
type textarea ""geometry": { "type": "Point", "coordinates": [42.355440, -71.059910] }, "creat…"
drag, startPoint x: 609, startPoint y: 242, endPoint x: 658, endPoint y: 274, distance: 58.7
click at [658, 274] on div "1 { 2 "data" : { 3 "location" : { 4 "id" : "5e82fb82b66492001218aaf3" , 5 "name…" at bounding box center [682, 254] width 216 height 127
click at [54, 148] on span "Update a Location" at bounding box center [65, 148] width 95 height 10
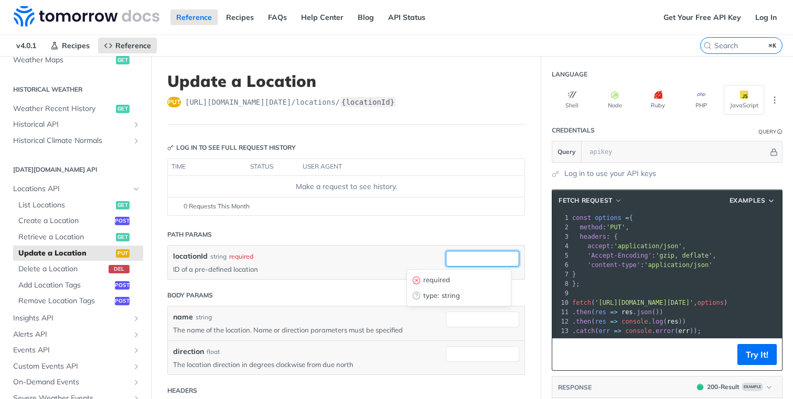
click at [446, 262] on input "locationId" at bounding box center [482, 259] width 73 height 16
click at [49, 221] on span "Create a Location" at bounding box center [65, 221] width 94 height 10
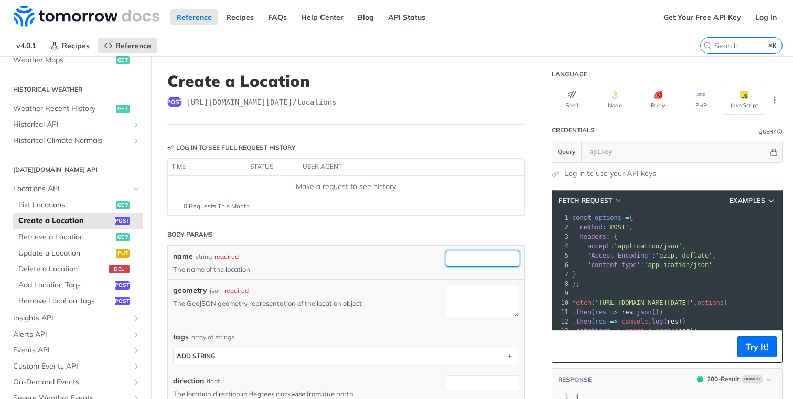
click at [476, 263] on input "name" at bounding box center [482, 259] width 73 height 16
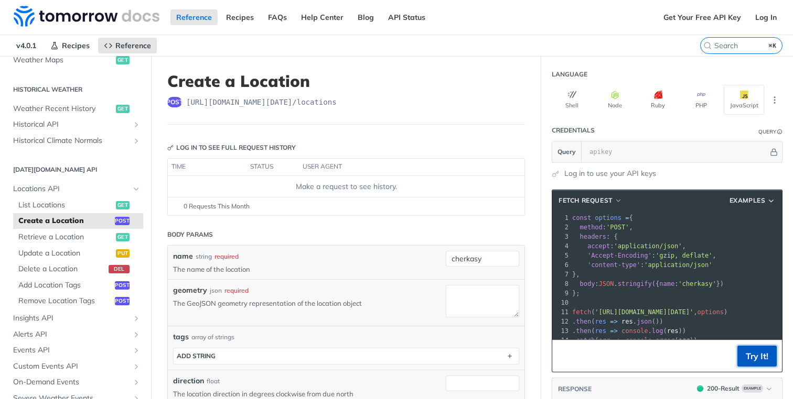
click at [754, 367] on button "Try It!" at bounding box center [756, 356] width 39 height 21
click at [484, 262] on input "cherkasy" at bounding box center [482, 259] width 73 height 16
type input "c"
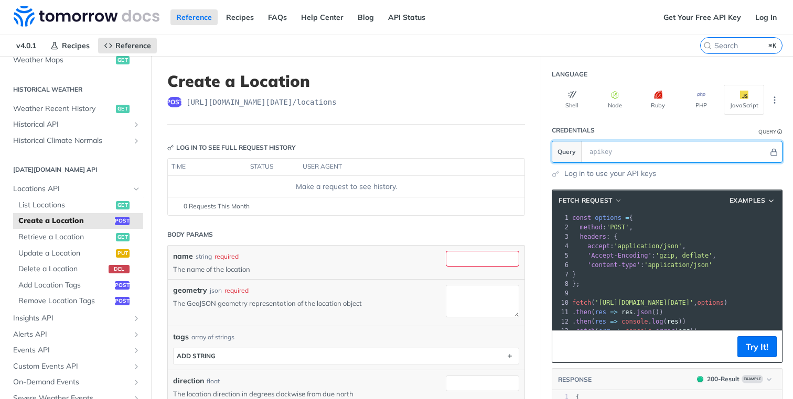
click at [652, 160] on input "text" at bounding box center [676, 152] width 184 height 21
